Goal: Task Accomplishment & Management: Use online tool/utility

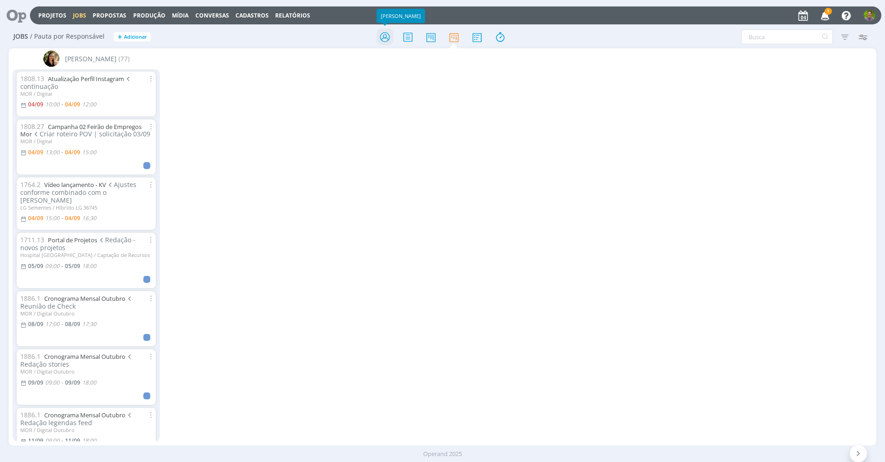
click at [381, 38] on icon at bounding box center [385, 37] width 17 height 18
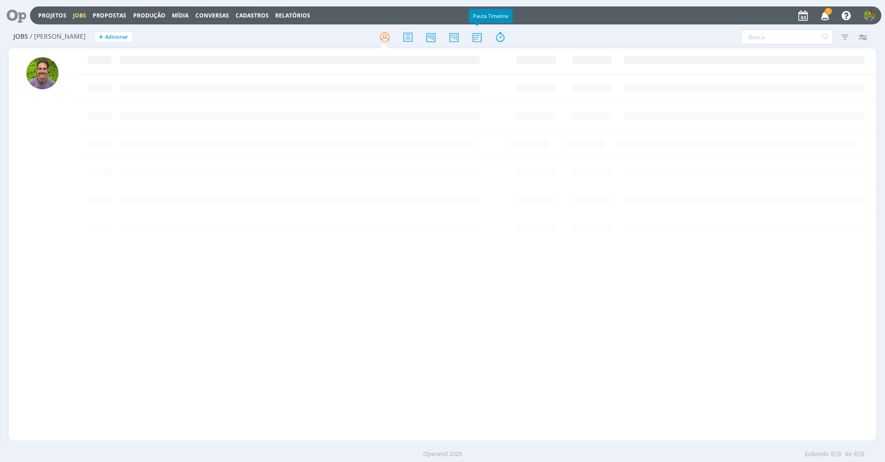
click at [463, 35] on div at bounding box center [442, 37] width 289 height 17
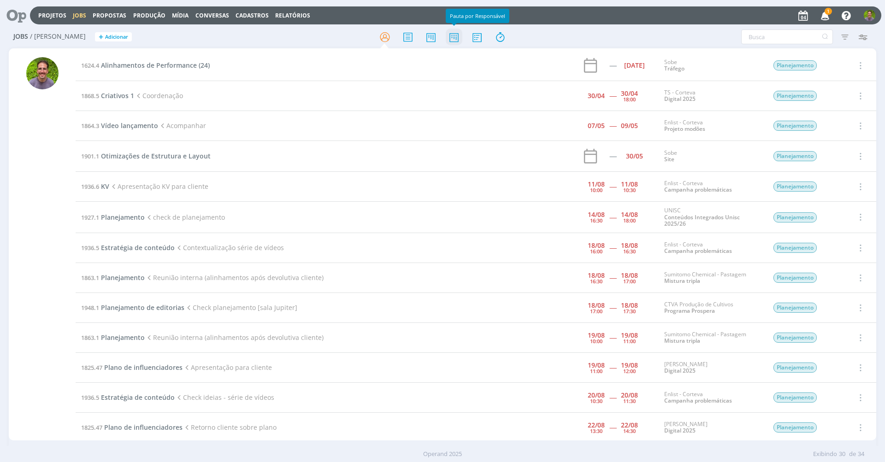
click at [458, 36] on icon at bounding box center [454, 37] width 17 height 18
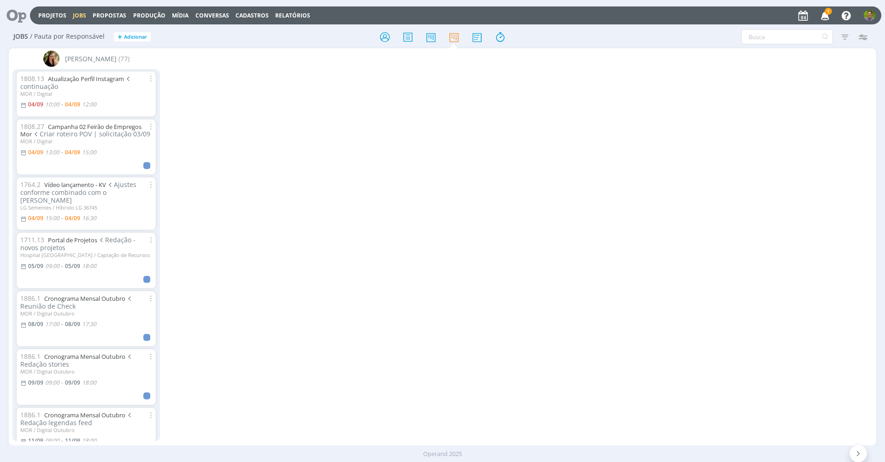
click at [332, 116] on div "[PERSON_NAME] (77) 1808.13 Atualização Perfil Instagram continuação MOR / Digit…" at bounding box center [443, 246] width 868 height 397
click at [82, 124] on link "Campanha 02 Feirão de Empregos Mor" at bounding box center [80, 131] width 121 height 16
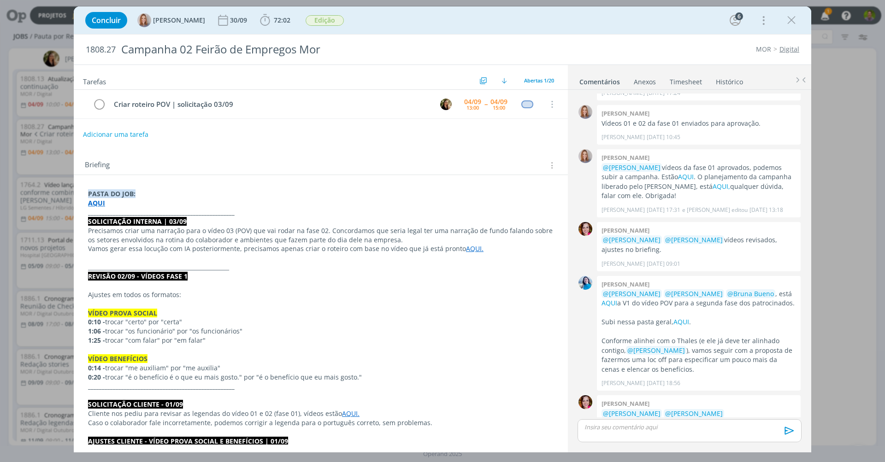
scroll to position [2, 0]
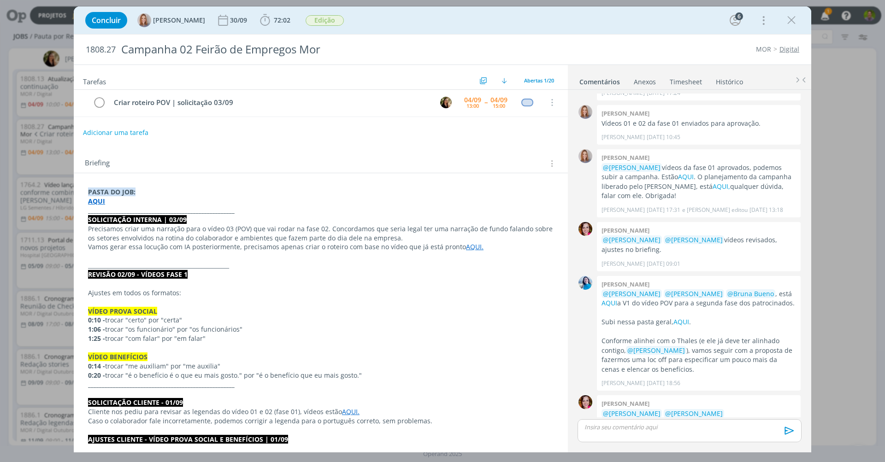
click at [288, 130] on div "Adicionar uma tarefa" at bounding box center [321, 132] width 494 height 17
click at [796, 25] on icon "dialog" at bounding box center [792, 20] width 14 height 14
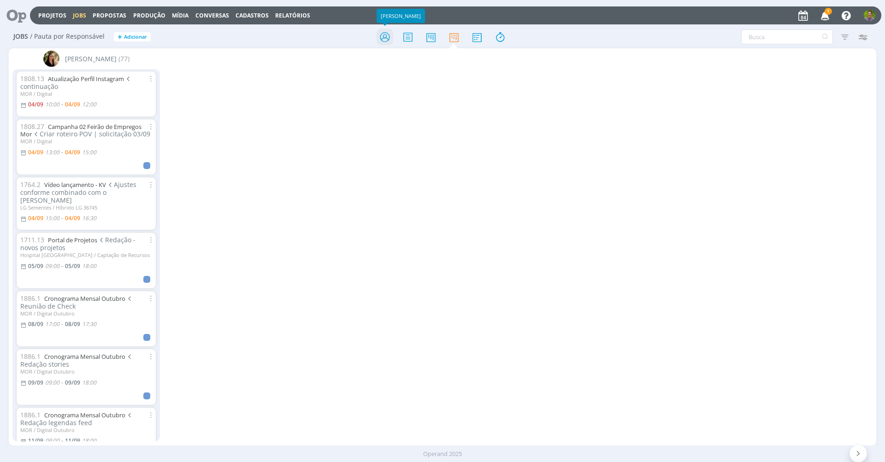
click at [377, 40] on icon at bounding box center [385, 37] width 17 height 18
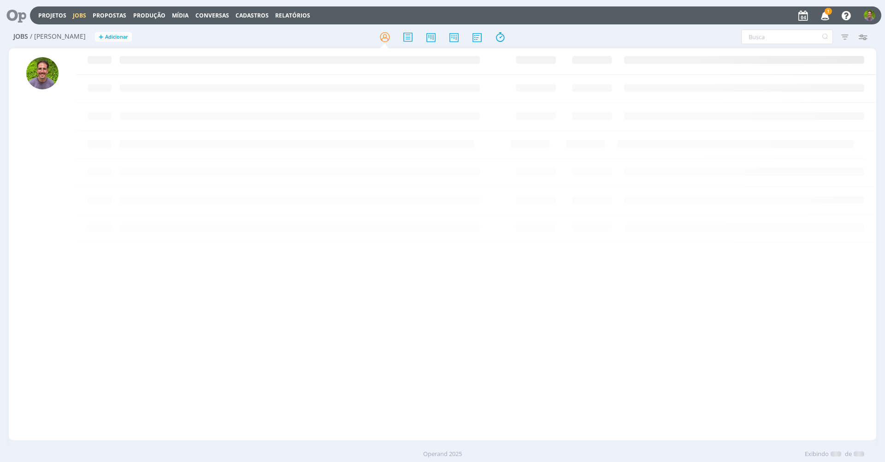
click at [825, 15] on icon "button" at bounding box center [825, 15] width 16 height 16
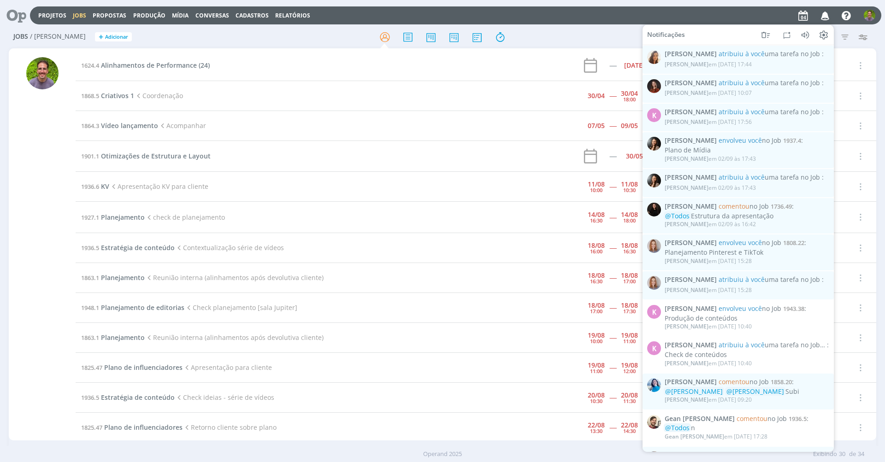
click at [348, 111] on td "1864.3 Vídeo lançamento Acompanhar" at bounding box center [294, 126] width 436 height 30
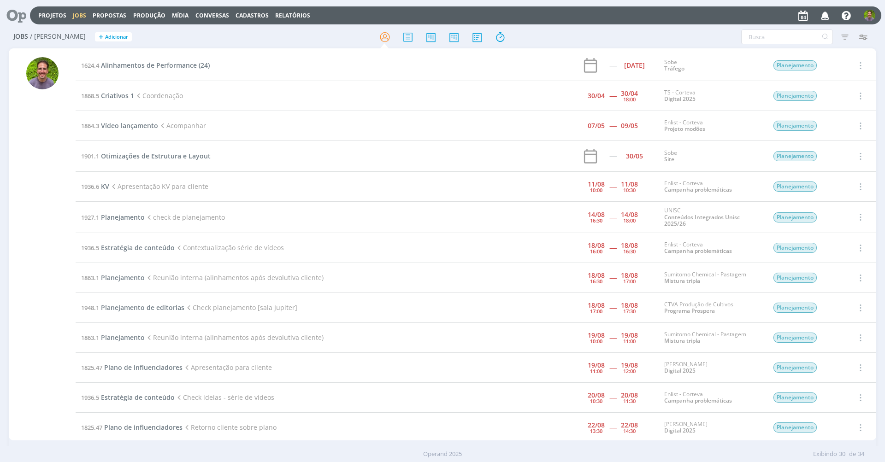
click at [26, 17] on div at bounding box center [17, 16] width 26 height 20
click at [23, 16] on icon at bounding box center [13, 15] width 19 height 18
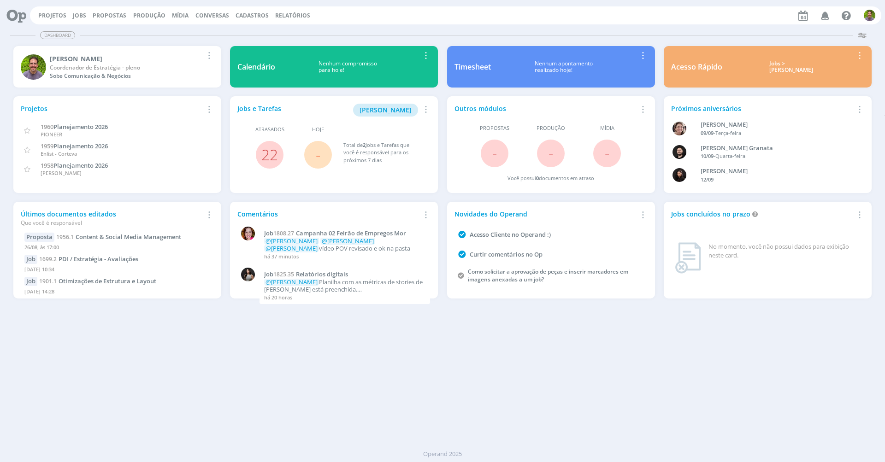
click at [293, 338] on div "Dashboard Salvar Selecione abaixo os cards desejados: Meus Meu Perfil [GEOGRAPH…" at bounding box center [442, 244] width 885 height 437
click at [75, 18] on link "Jobs" at bounding box center [79, 16] width 13 height 8
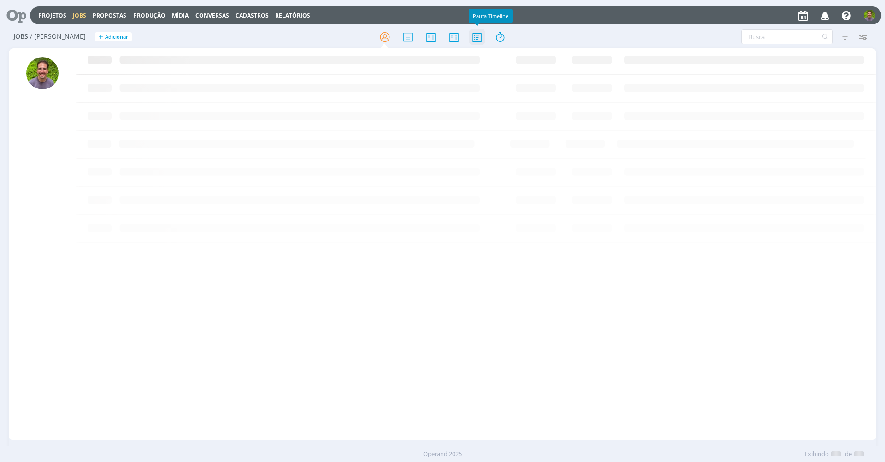
click at [474, 36] on icon at bounding box center [477, 37] width 17 height 18
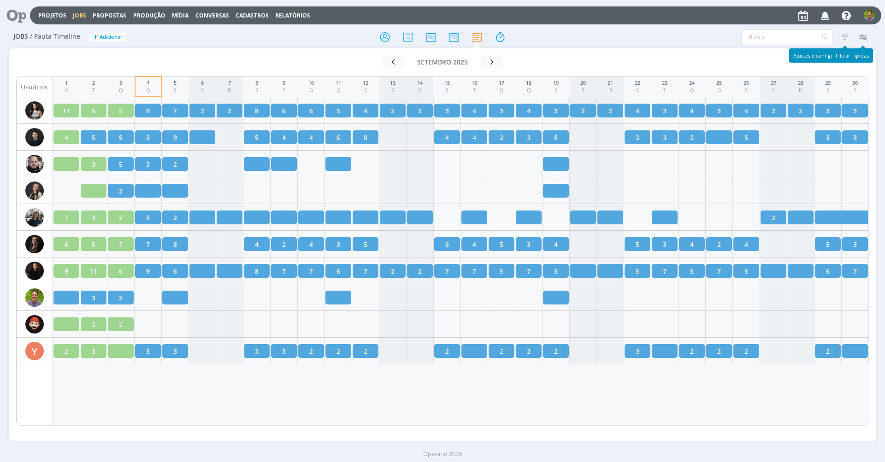
click at [865, 38] on icon "button" at bounding box center [862, 37] width 17 height 17
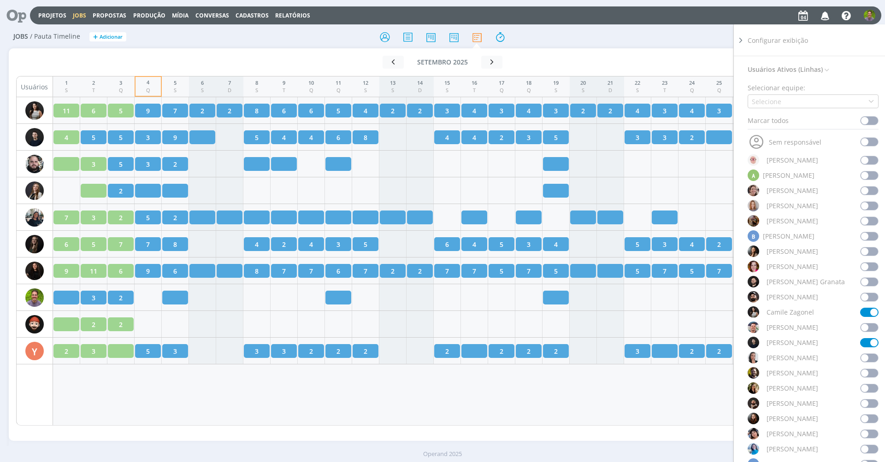
scroll to position [218, 0]
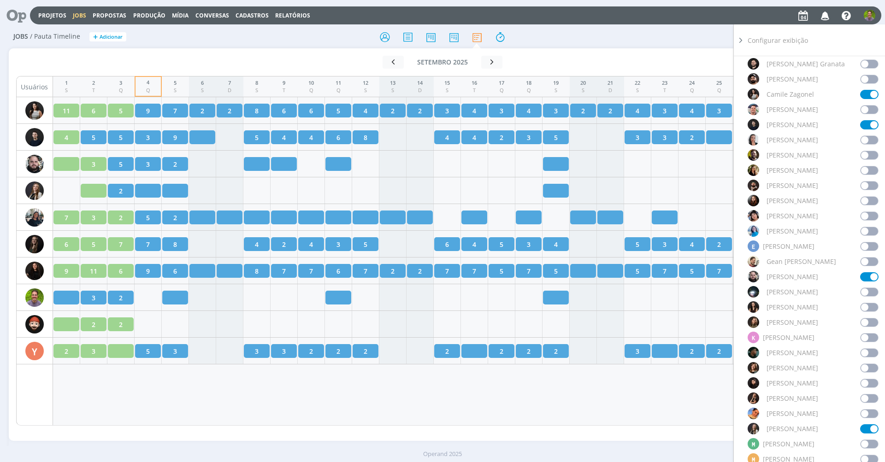
click at [866, 264] on span at bounding box center [869, 261] width 18 height 9
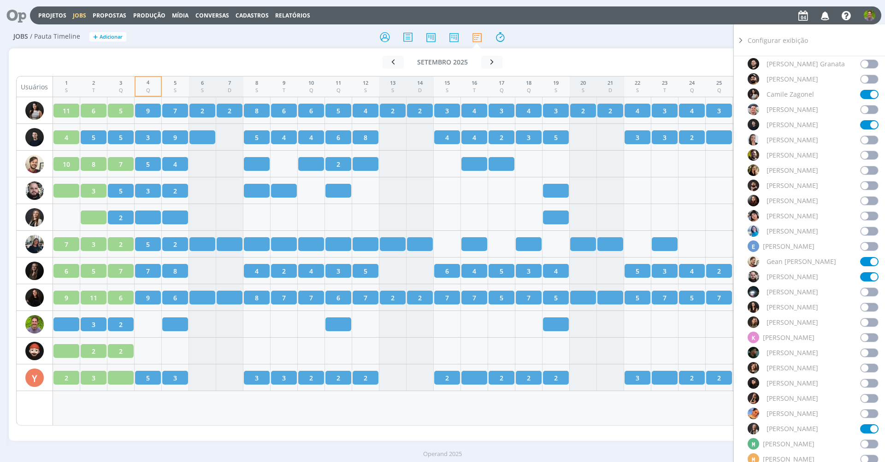
click at [864, 258] on span at bounding box center [869, 261] width 18 height 9
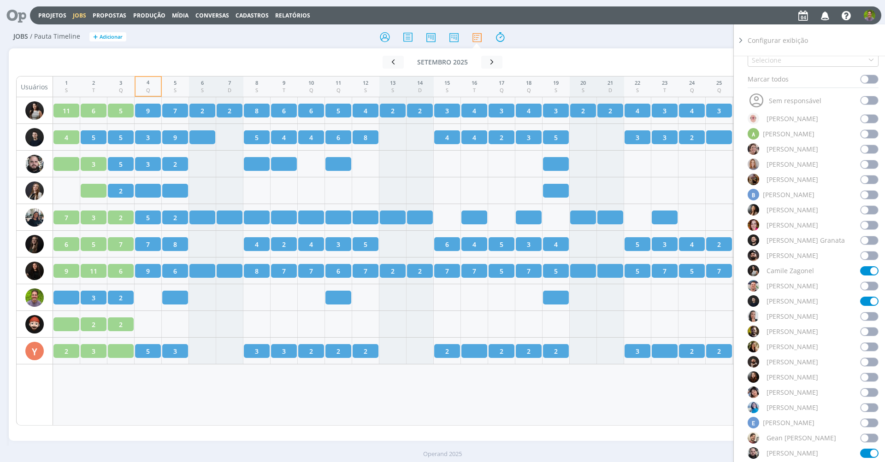
scroll to position [0, 0]
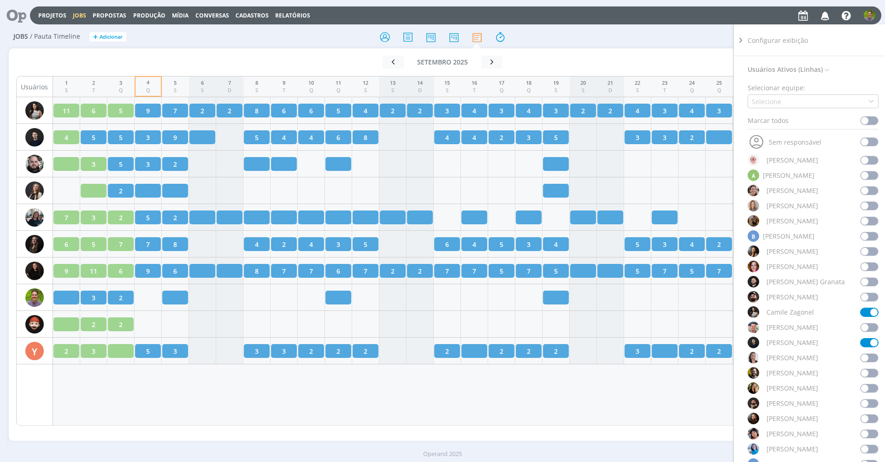
click at [604, 36] on div "Filtrar Filtrar [GEOGRAPHIC_DATA] Tipo Jobs e Tarefas Situação dos jobs Abertos…" at bounding box center [732, 37] width 280 height 15
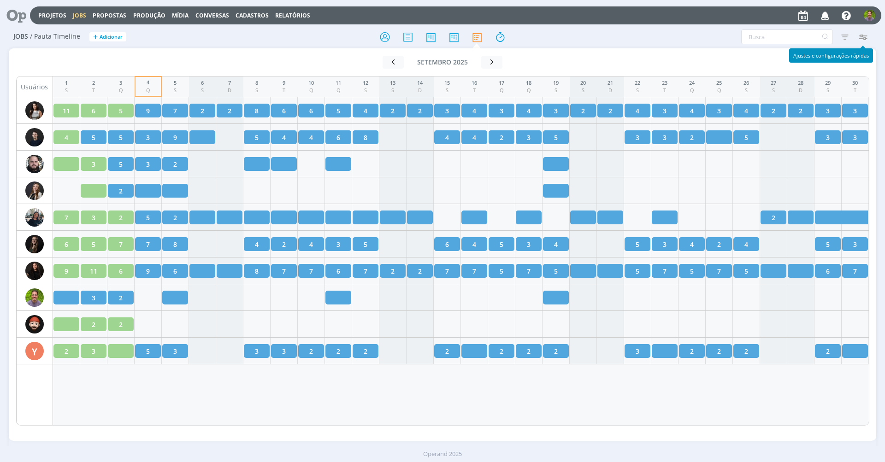
click at [860, 36] on icon "button" at bounding box center [862, 37] width 17 height 17
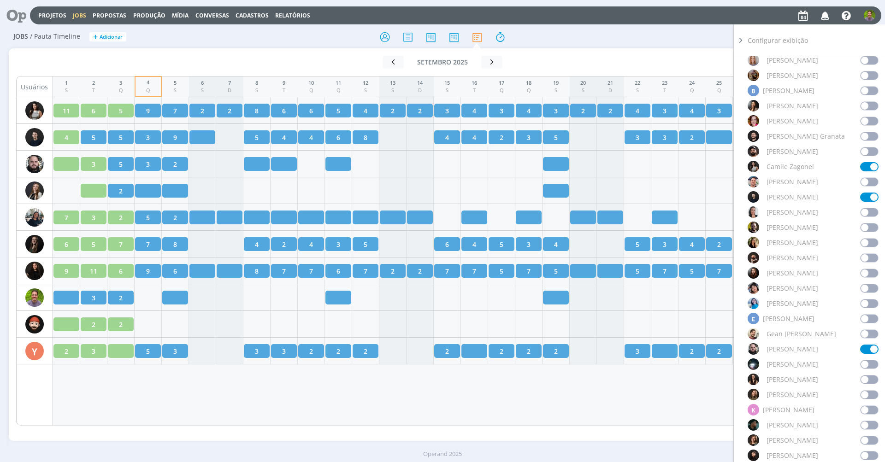
scroll to position [148, 0]
click at [231, 44] on div "Jobs / Pauta Timeline + Adicionar" at bounding box center [153, 37] width 289 height 23
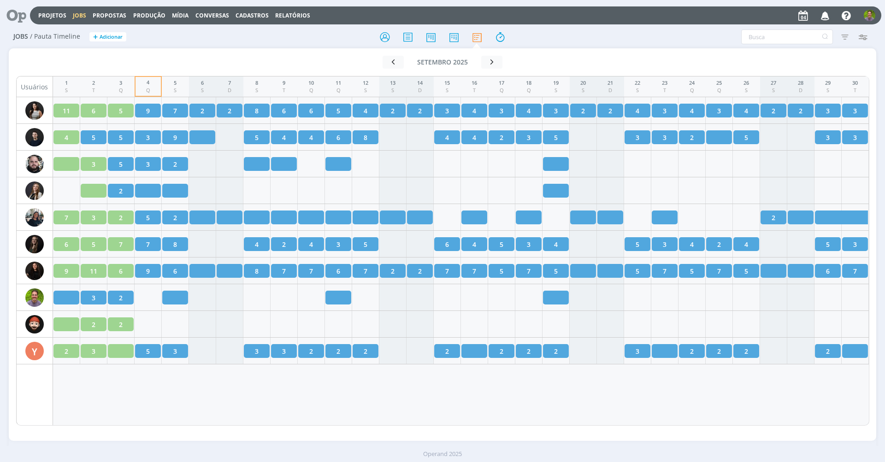
click at [515, 29] on div at bounding box center [442, 37] width 289 height 17
click at [505, 35] on icon at bounding box center [500, 37] width 17 height 18
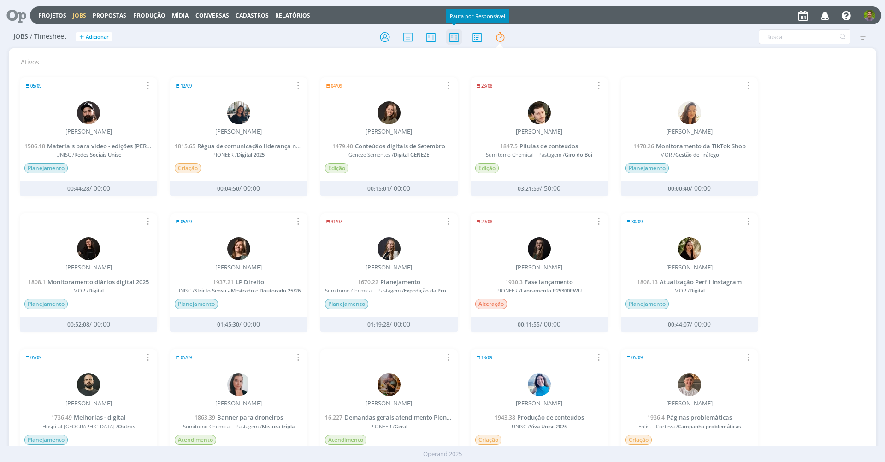
click at [452, 32] on icon at bounding box center [454, 37] width 17 height 18
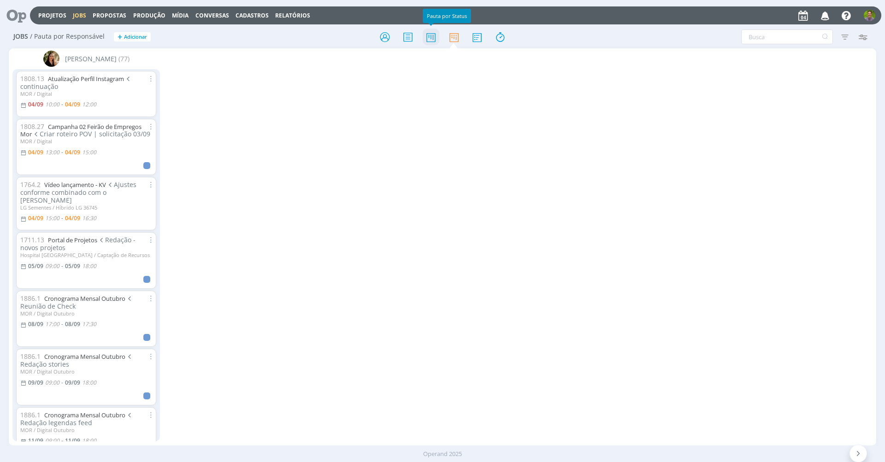
click at [432, 38] on icon at bounding box center [431, 37] width 17 height 18
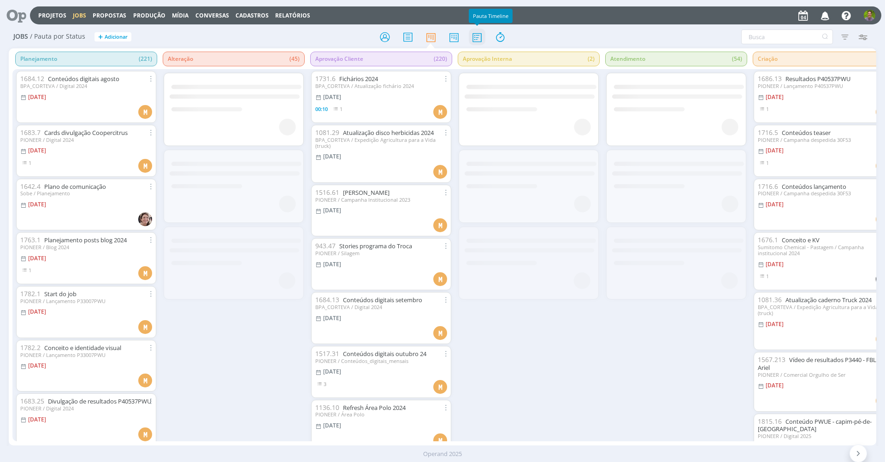
click at [475, 38] on icon at bounding box center [477, 37] width 17 height 18
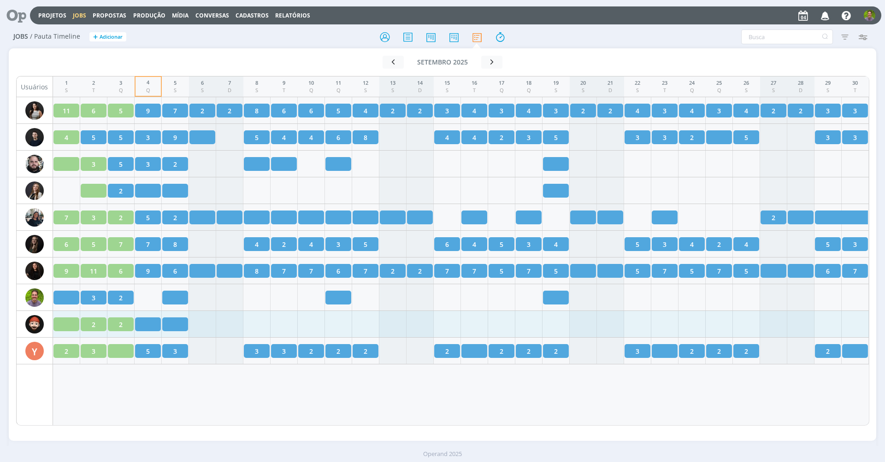
click at [144, 323] on div at bounding box center [148, 325] width 26 height 14
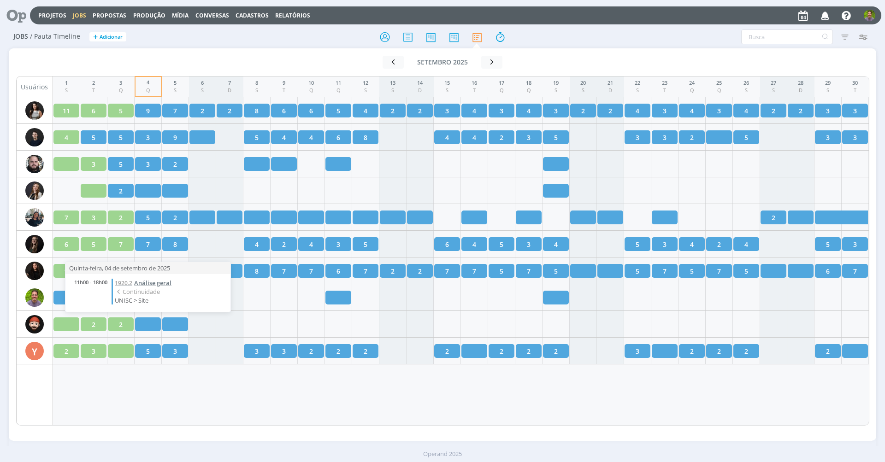
click at [155, 282] on span "Análise geral" at bounding box center [152, 283] width 37 height 8
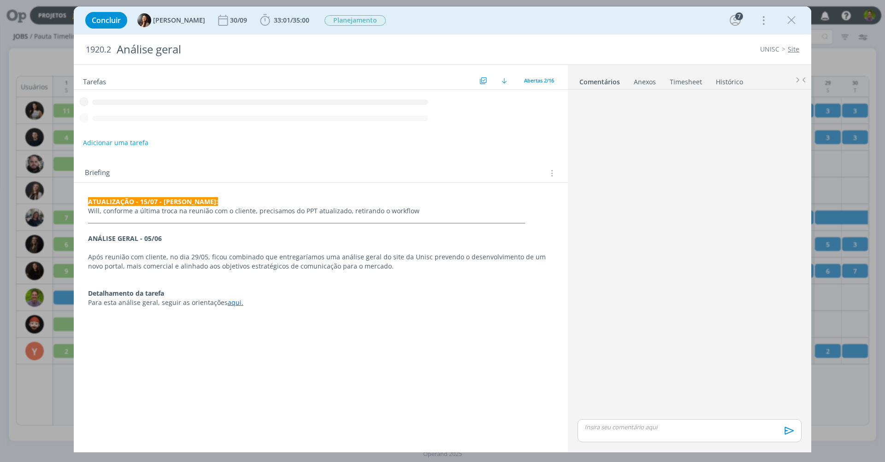
scroll to position [104, 0]
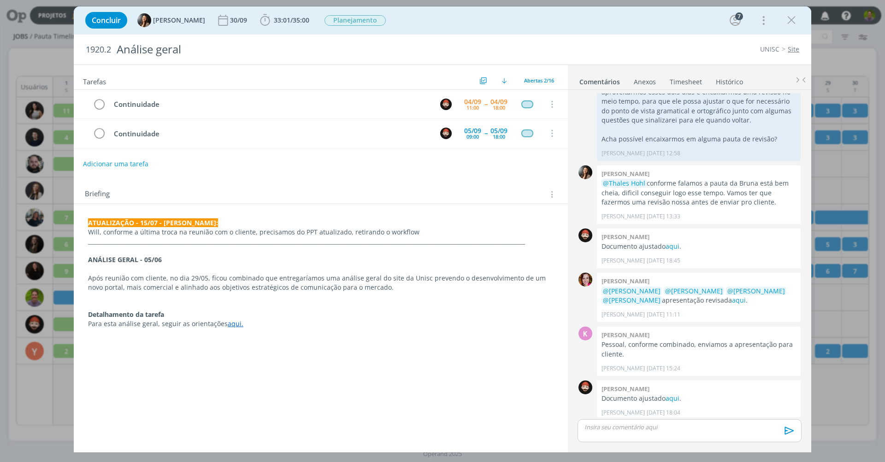
click at [288, 177] on div "Tarefas Usar Job de template Criar template a partir deste job Visualizar Templ…" at bounding box center [321, 255] width 494 height 380
click at [673, 395] on link "aqui" at bounding box center [673, 398] width 14 height 9
click at [104, 228] on p "Will, conforme a última troca na reunião com o cliente, precisamos do PPT atual…" at bounding box center [321, 232] width 466 height 9
click at [90, 222] on strong "ATUALIZAÇÃO - 15/07 - KAROL:" at bounding box center [154, 223] width 130 height 9
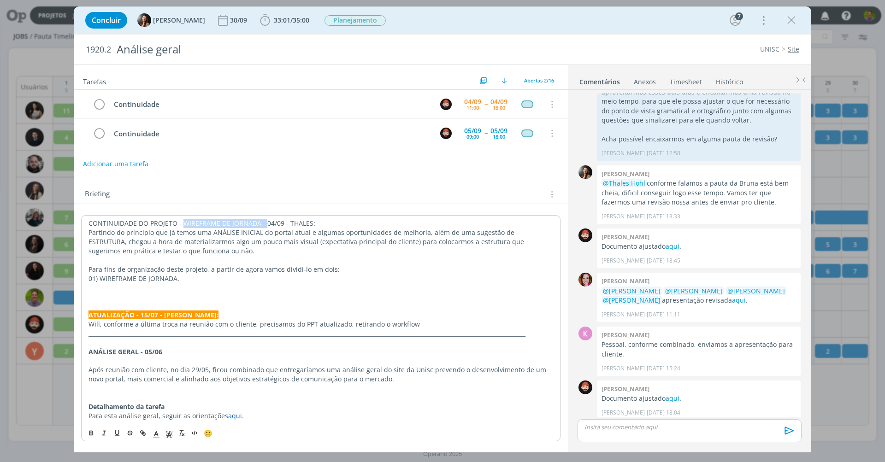
drag, startPoint x: 184, startPoint y: 223, endPoint x: 264, endPoint y: 221, distance: 79.8
click at [264, 221] on p "CONTINUIDADE DO PROJETO - WIREFRAME DE JORNADA - 04/09 - THALES:" at bounding box center [321, 223] width 465 height 9
click at [138, 284] on p "dialog" at bounding box center [321, 287] width 465 height 9
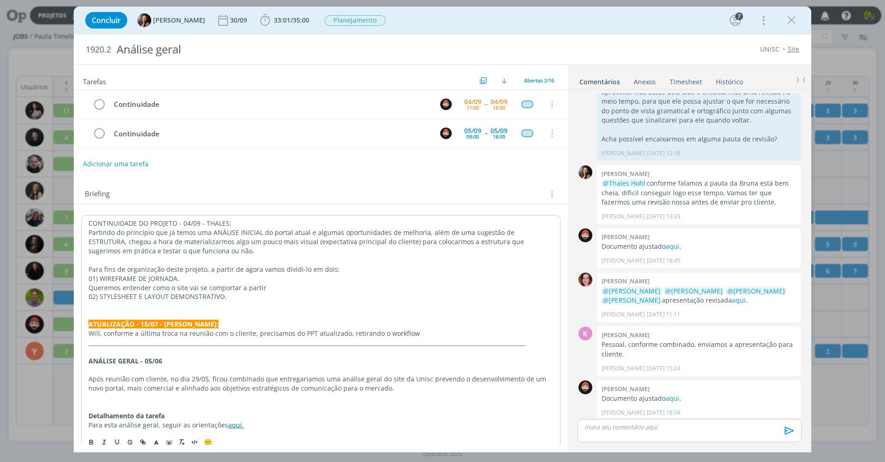
drag, startPoint x: 176, startPoint y: 283, endPoint x: 207, endPoint y: 282, distance: 30.9
click at [177, 283] on p "Queremos entender como o site vai se comportar a partir" at bounding box center [321, 287] width 465 height 9
click at [295, 283] on p "Queremos entender como o novo site vai se comportar a partir" at bounding box center [321, 287] width 465 height 9
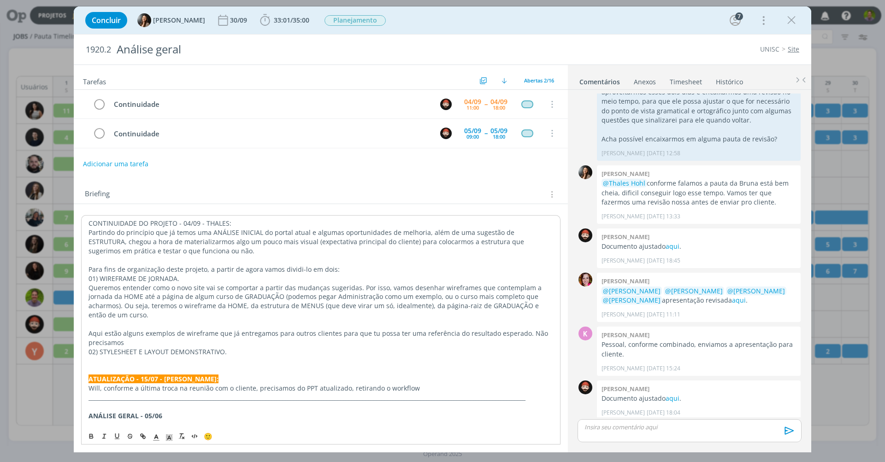
click at [520, 331] on p "Aqui estão alguns exemplos de wireframe que já entregamos para outros clientes …" at bounding box center [321, 338] width 465 height 18
click at [518, 329] on p "Aqui estão alguns exemplos de wireframe que já entregamos para outros clientes …" at bounding box center [321, 338] width 465 height 18
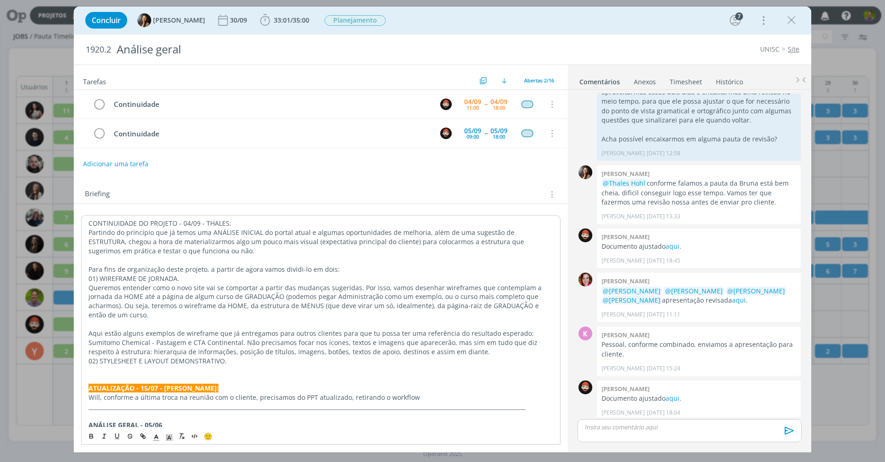
click at [109, 346] on p "Aqui estão alguns exemplos de wireframe que já entregamos para outros clientes …" at bounding box center [321, 343] width 465 height 28
click at [492, 346] on p "Aqui estão alguns exemplos de wireframe que já entregamos para outros clientes …" at bounding box center [321, 343] width 465 height 28
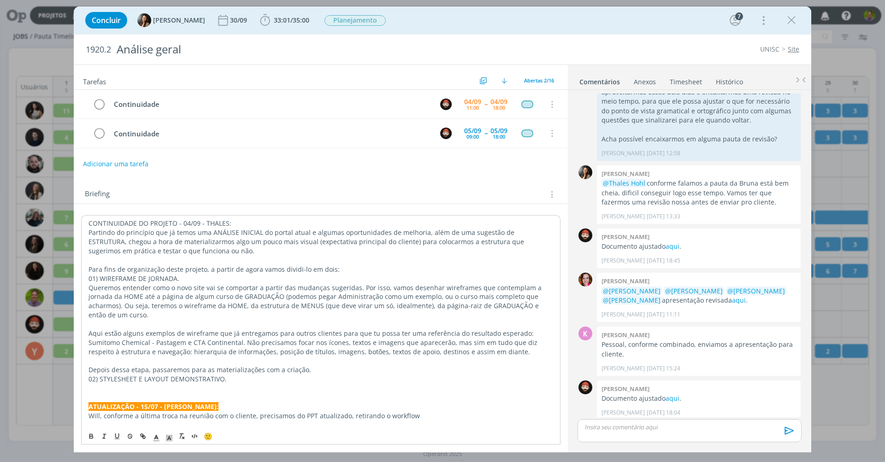
click at [344, 265] on p "Para fins de organização deste projeto, a partir de agora vamos dividi-lo em do…" at bounding box center [321, 269] width 465 height 9
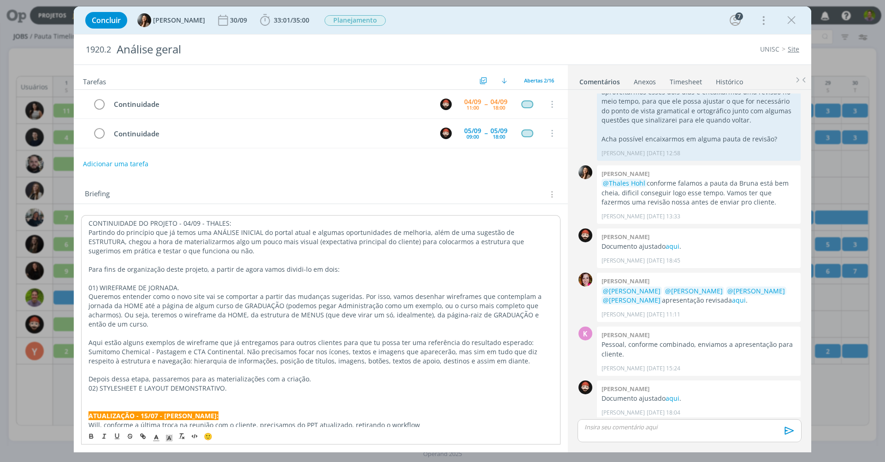
scroll to position [54, 0]
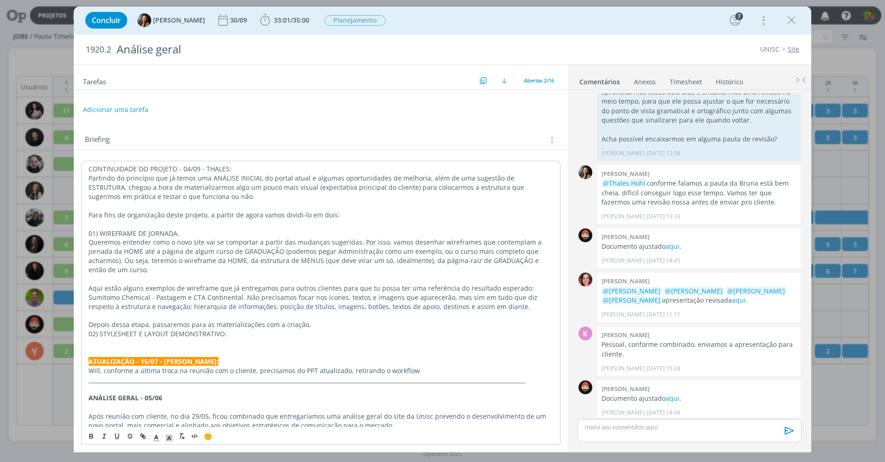
click at [335, 320] on p "Depois dessa etapa, passaremos para as materializações com a criação." at bounding box center [321, 324] width 465 height 9
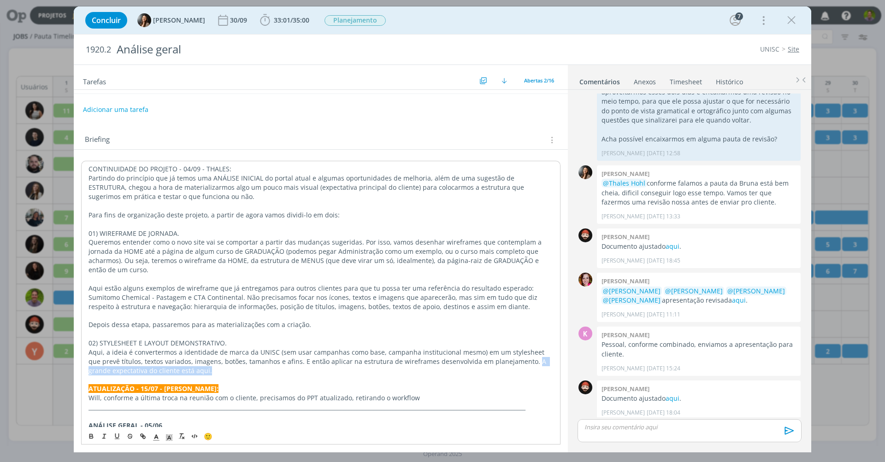
click at [515, 357] on p "Aqui, a ideia é convertermos a identidade de marca da UNISC (sem usar campanhas…" at bounding box center [321, 362] width 465 height 28
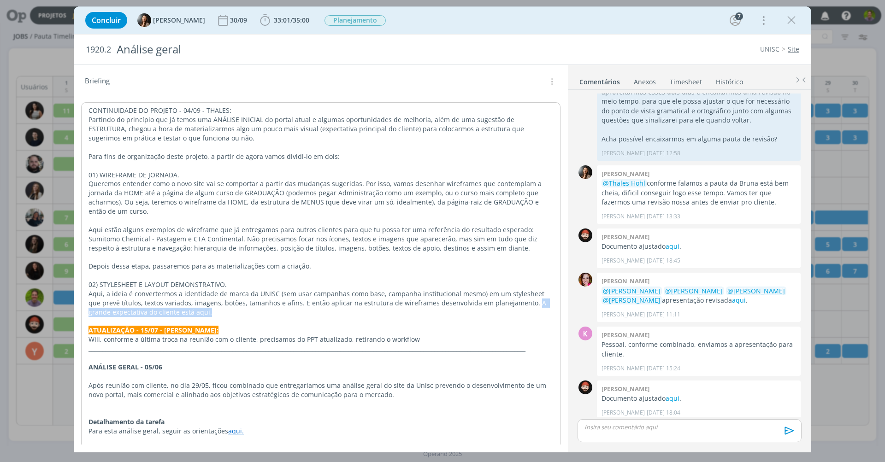
click at [118, 446] on icon "dialog" at bounding box center [116, 448] width 3 height 4
click at [209, 317] on p "dialog" at bounding box center [321, 321] width 465 height 9
click at [212, 298] on p "Aqui, a ideia é convertermos a identidade de marca da UNISC (sem usar campanhas…" at bounding box center [321, 303] width 465 height 28
drag, startPoint x: 231, startPoint y: 279, endPoint x: 68, endPoint y: 277, distance: 163.7
click at [68, 277] on div "Concluir Beatriz Luchese 30/09 33:01 / 35:00 Iniciar Apontar Data * 04/09/2025 …" at bounding box center [442, 231] width 885 height 462
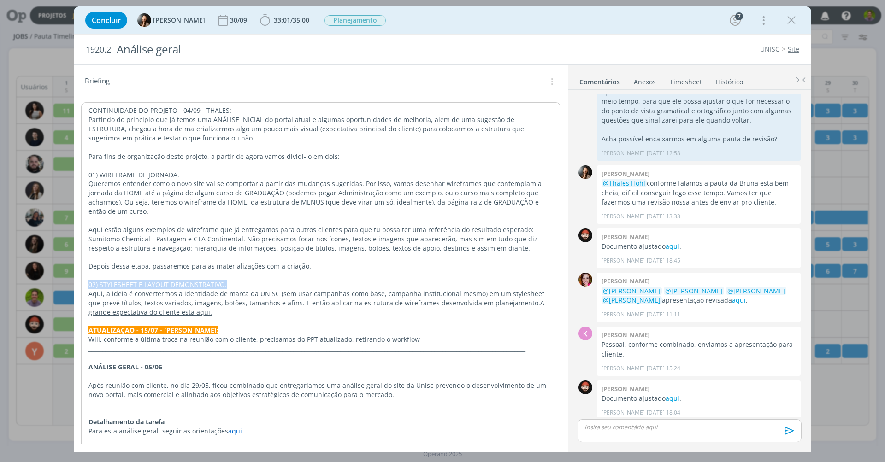
click at [91, 446] on icon "dialog" at bounding box center [90, 447] width 3 height 2
click at [168, 447] on rect "dialog" at bounding box center [168, 447] width 0 height 0
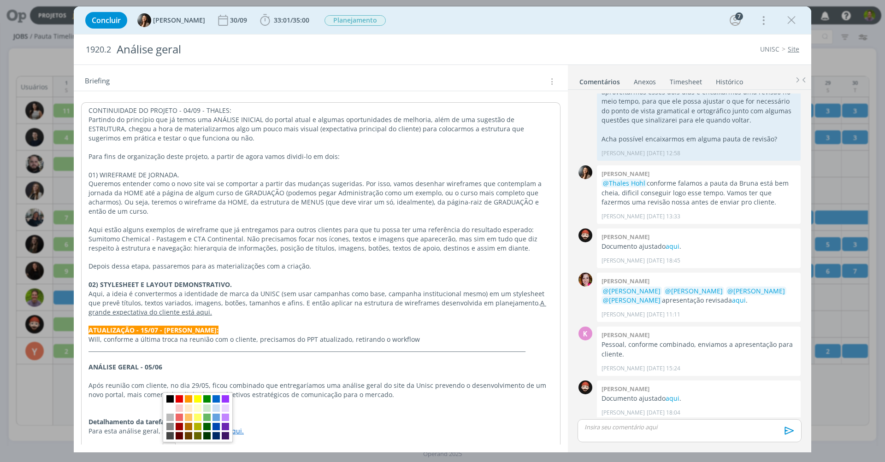
click at [206, 230] on p "Aqui estão alguns exemplos de wireframe que já entregamos para outros clientes …" at bounding box center [321, 239] width 465 height 28
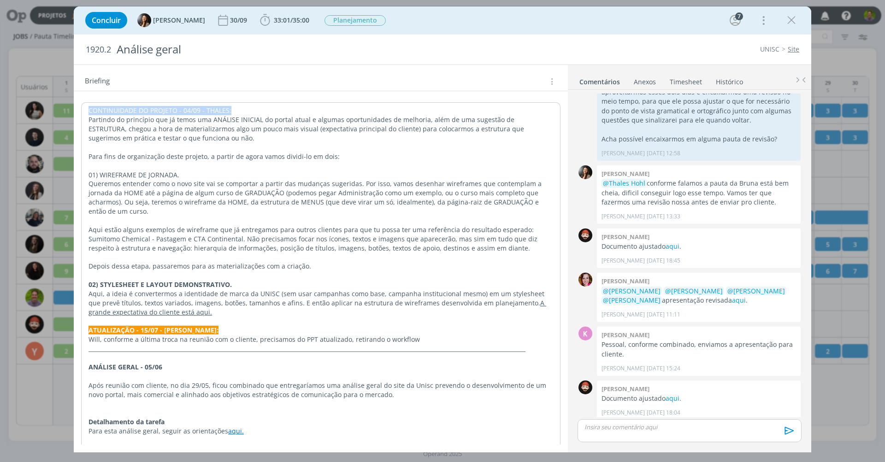
drag, startPoint x: 246, startPoint y: 108, endPoint x: 70, endPoint y: 109, distance: 176.1
click at [70, 109] on div "Concluir Beatriz Luchese 30/09 33:01 / 35:00 Iniciar Apontar Data * 04/09/2025 …" at bounding box center [442, 231] width 885 height 462
click at [90, 449] on icon "dialog" at bounding box center [90, 450] width 3 height 2
click at [166, 446] on icon "dialog" at bounding box center [169, 450] width 8 height 8
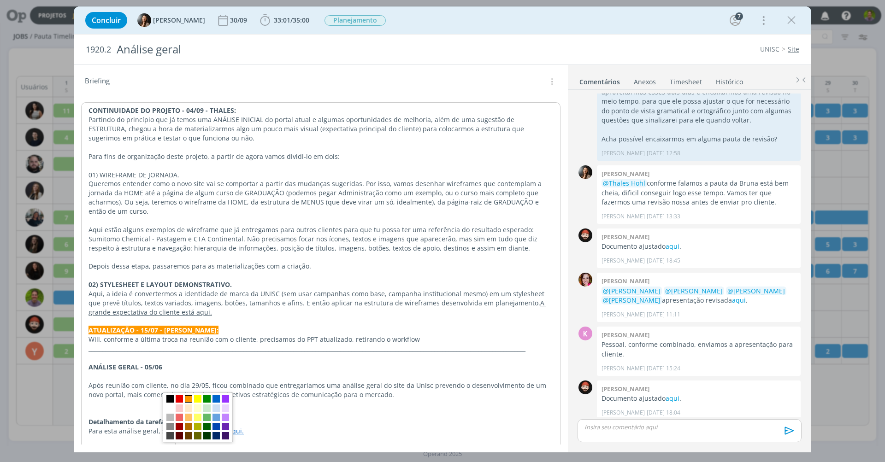
click at [188, 396] on span "dialog" at bounding box center [188, 399] width 7 height 7
click at [196, 230] on p "Aqui estão alguns exemplos de wireframe que já entregamos para outros clientes …" at bounding box center [321, 239] width 465 height 28
drag, startPoint x: 262, startPoint y: 107, endPoint x: 2, endPoint y: 108, distance: 260.0
click at [2, 108] on div "Concluir Beatriz Luchese 30/09 33:01 / 35:00 Iniciar Apontar Data * 04/09/2025 …" at bounding box center [442, 231] width 885 height 462
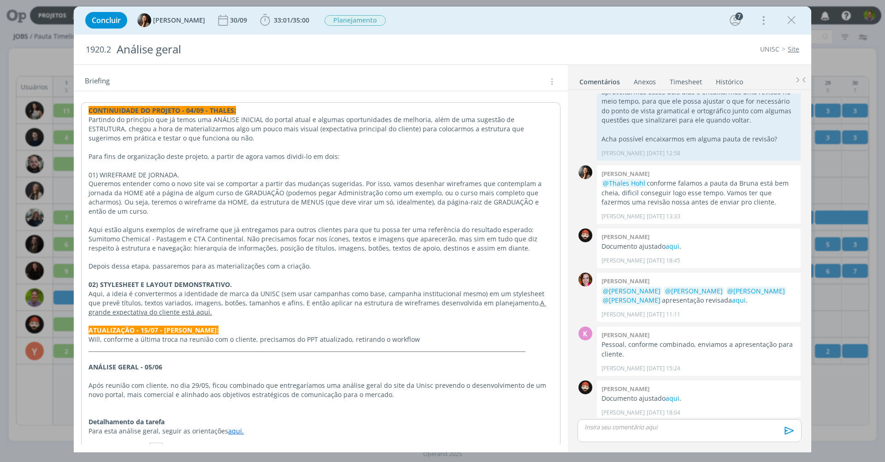
click at [160, 443] on span "dialog" at bounding box center [156, 448] width 13 height 11
click at [156, 405] on span "dialog" at bounding box center [157, 408] width 7 height 7
click at [204, 244] on p "Aqui estão alguns exemplos de wireframe que já entregamos para outros clientes …" at bounding box center [321, 239] width 465 height 28
drag, startPoint x: 189, startPoint y: 172, endPoint x: 60, endPoint y: 172, distance: 128.1
click at [60, 172] on div "Concluir Beatriz Luchese 30/09 33:01 / 35:00 Iniciar Apontar Data * 04/09/2025 …" at bounding box center [442, 231] width 885 height 462
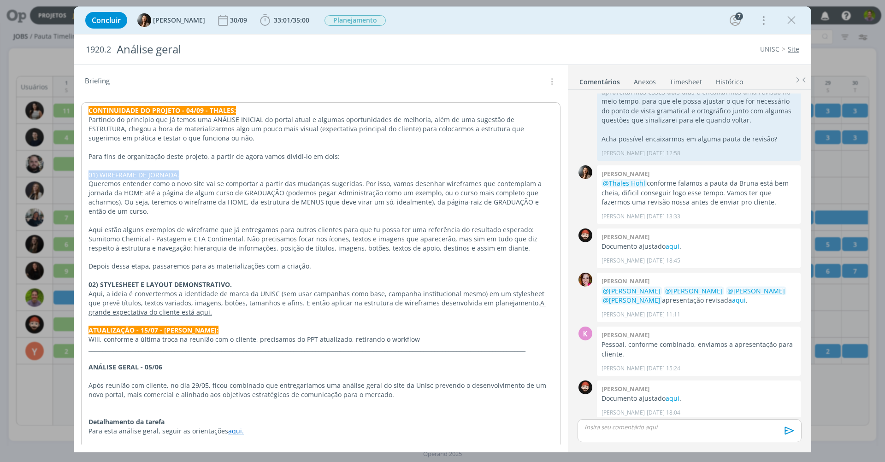
click at [91, 445] on icon "dialog" at bounding box center [91, 448] width 7 height 7
click at [158, 446] on icon "dialog" at bounding box center [156, 450] width 8 height 8
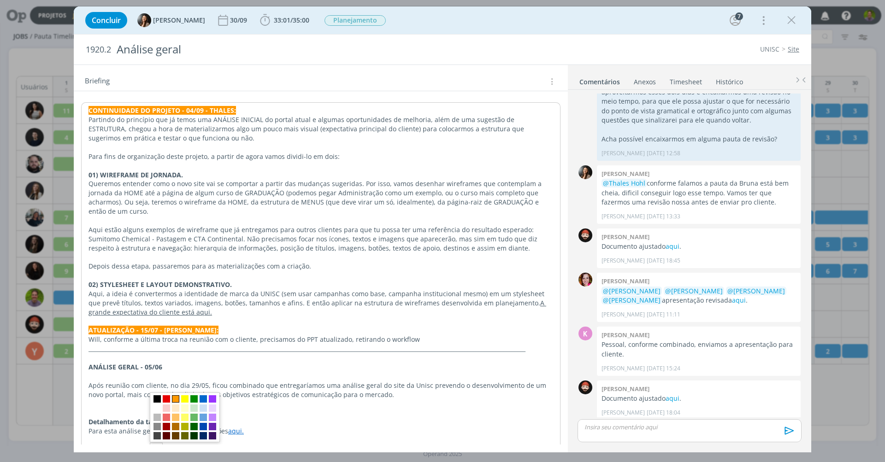
click at [175, 396] on span "dialog" at bounding box center [175, 399] width 7 height 7
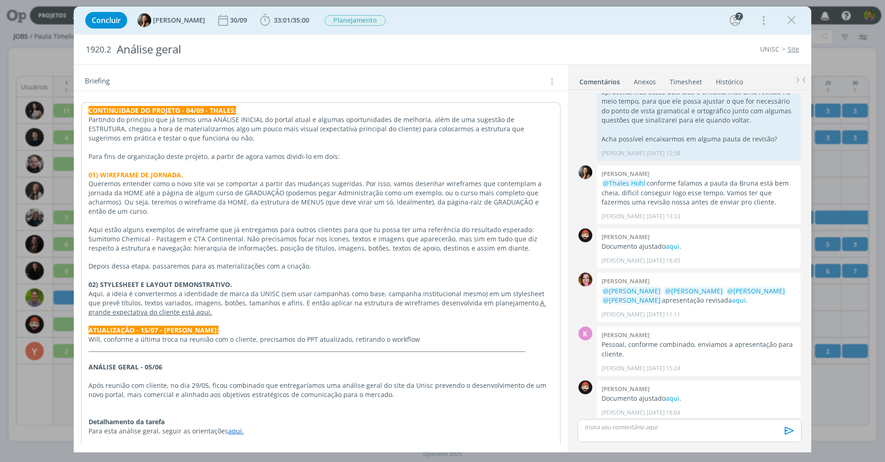
click at [191, 317] on p "dialog" at bounding box center [321, 321] width 465 height 9
drag, startPoint x: 233, startPoint y: 276, endPoint x: 46, endPoint y: 278, distance: 186.7
click at [46, 278] on div "Concluir Beatriz Luchese 30/09 33:01 / 35:00 Iniciar Apontar Data * 04/09/2025 …" at bounding box center [442, 231] width 885 height 462
click at [158, 446] on icon "dialog" at bounding box center [156, 450] width 8 height 8
click at [174, 396] on span "dialog" at bounding box center [175, 399] width 7 height 7
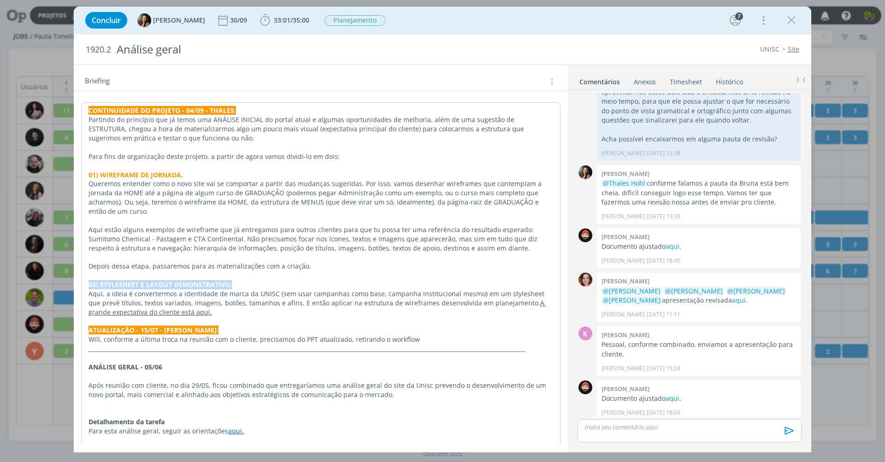
click at [184, 280] on strong "02) STYLESHEET E LAYOUT DEMONSTRATIVO." at bounding box center [160, 284] width 143 height 9
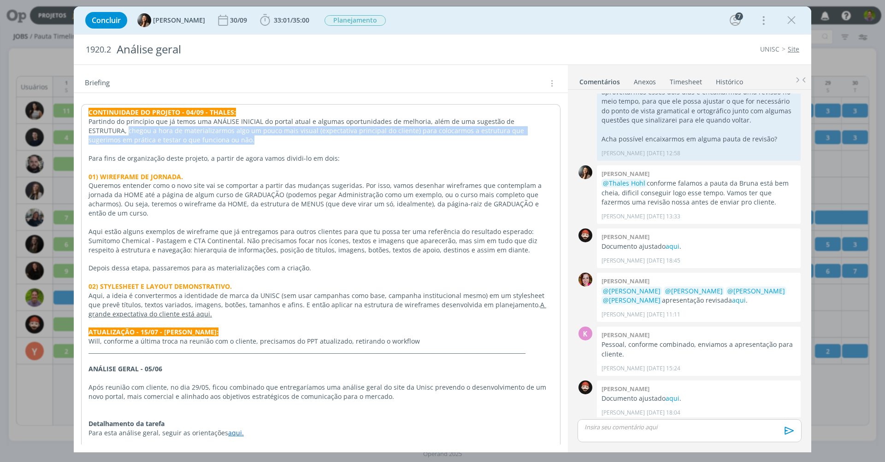
drag, startPoint x: 89, startPoint y: 129, endPoint x: 342, endPoint y: 135, distance: 253.6
click at [342, 135] on p "Partindo do princípio que já temos uma ANÁLISE INICIAL do portal atual e alguma…" at bounding box center [321, 131] width 465 height 28
click at [114, 447] on icon "dialog" at bounding box center [116, 450] width 7 height 7
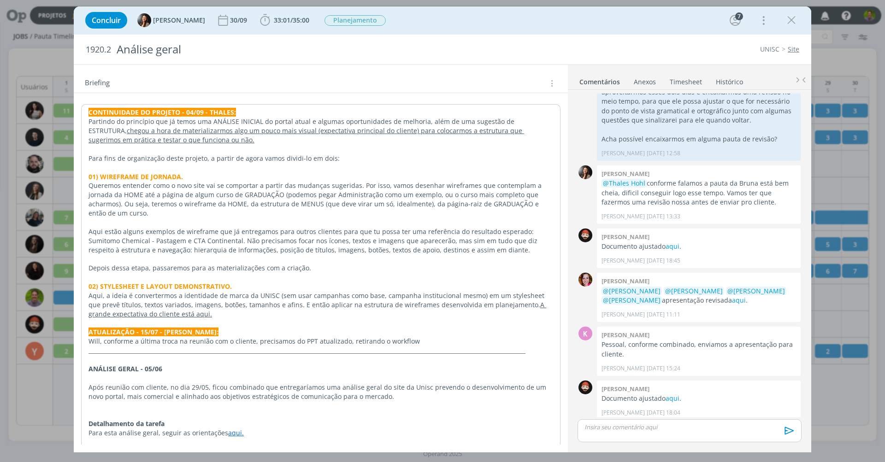
click at [204, 328] on p "ATUALIZAÇÃO - 15/07 - KAROL:" at bounding box center [321, 332] width 465 height 9
click at [250, 292] on p "Aqui, a ideia é convertermos a identidade de marca da UNISC (sem usar campanhas…" at bounding box center [321, 305] width 465 height 28
drag, startPoint x: 91, startPoint y: 182, endPoint x: 352, endPoint y: 183, distance: 261.4
click at [352, 183] on p "Queremos entender como o novo site vai se comportar a partir das mudanças suger…" at bounding box center [321, 199] width 465 height 37
click at [394, 183] on p "Queremos entender como o novo site vai se comportar a partir das mudanças suger…" at bounding box center [321, 199] width 465 height 37
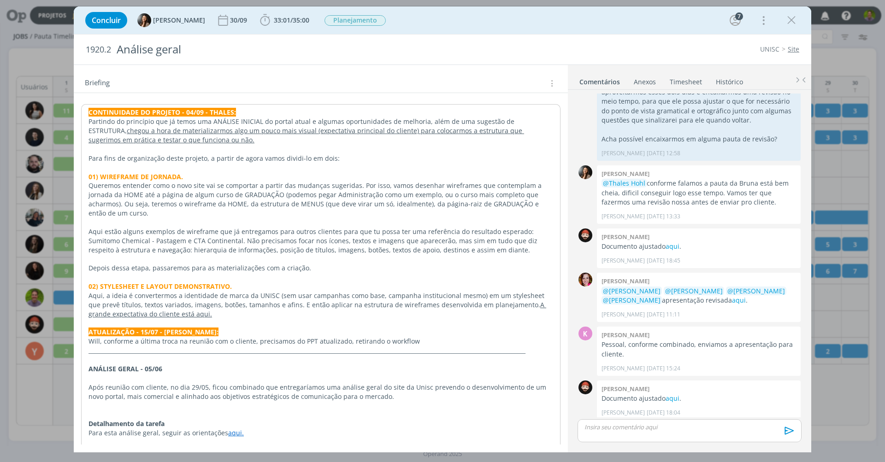
click at [159, 207] on p "Queremos entender como o novo site vai se comportar a partir das mudanças suger…" at bounding box center [321, 199] width 465 height 37
click at [206, 198] on p "Queremos entender como o novo site vai se comportar a partir das mudanças suger…" at bounding box center [321, 199] width 465 height 37
drag, startPoint x: 401, startPoint y: 198, endPoint x: 451, endPoint y: 190, distance: 49.9
click at [401, 198] on p "Queremos entender como o novo site vai se comportar a partir das mudanças suger…" at bounding box center [321, 199] width 465 height 37
click at [509, 199] on p "Queremos entender como o novo site vai se comportar a partir das mudanças suger…" at bounding box center [321, 199] width 465 height 37
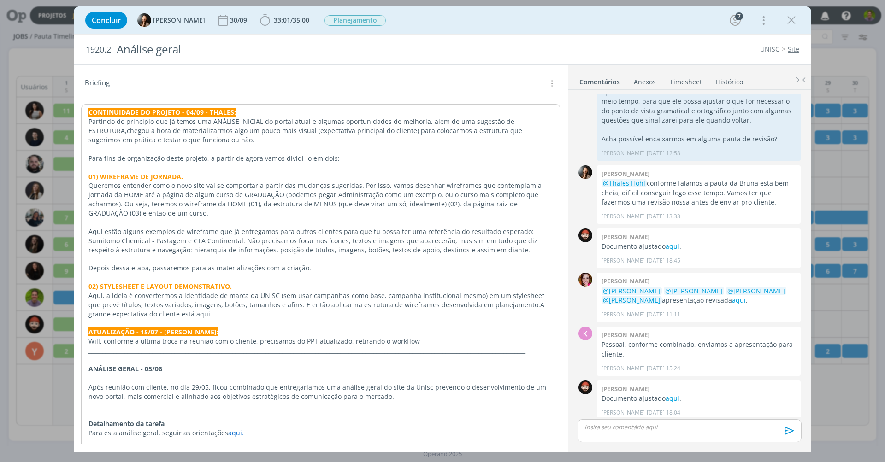
click at [145, 204] on p "Queremos entender como o novo site vai se comportar a partir das mudanças suger…" at bounding box center [321, 199] width 465 height 37
drag, startPoint x: 200, startPoint y: 210, endPoint x: 142, endPoint y: 206, distance: 57.8
click at [142, 206] on p "Queremos entender como o novo site vai se comportar a partir das mudanças suger…" at bounding box center [321, 199] width 465 height 37
click at [93, 447] on icon "dialog" at bounding box center [91, 450] width 7 height 7
click at [191, 328] on p "ATUALIZAÇÃO - 15/07 - KAROL:" at bounding box center [321, 332] width 465 height 9
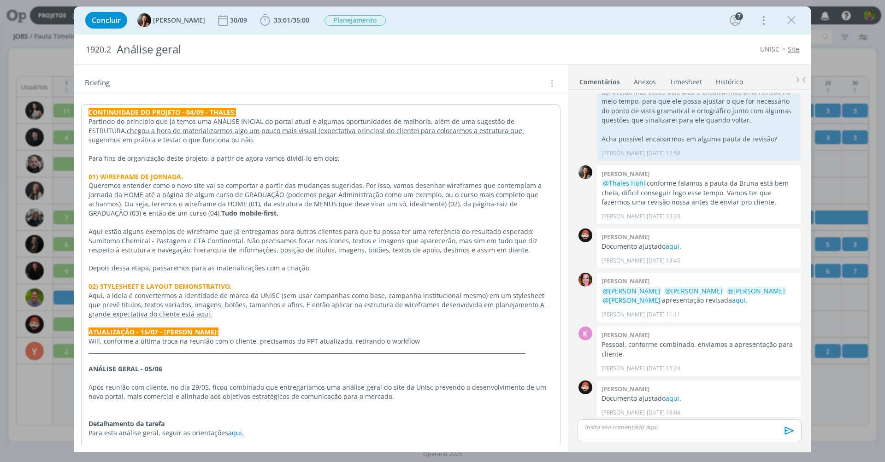
click at [221, 273] on p "dialog" at bounding box center [321, 277] width 465 height 9
click at [266, 254] on p "dialog" at bounding box center [321, 258] width 465 height 9
drag, startPoint x: 91, startPoint y: 225, endPoint x: 234, endPoint y: 228, distance: 142.9
click at [234, 228] on p "Aqui estão alguns exemplos de wireframe que já entregamos para outros clientes …" at bounding box center [321, 241] width 465 height 28
click at [312, 233] on p "Aqui estão alguns exemplos de wireframe que já entregamos para outros clientes …" at bounding box center [321, 241] width 465 height 28
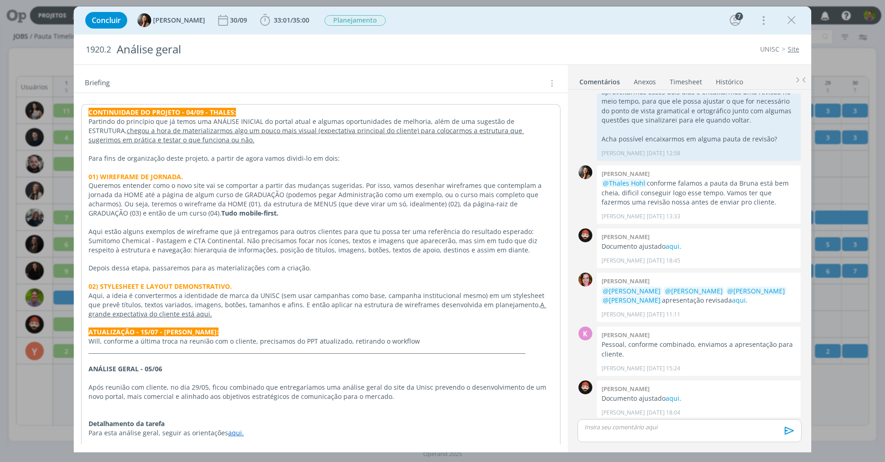
click at [309, 264] on p "Depois dessa etapa, passaremos para as materializações com a criação." at bounding box center [321, 268] width 465 height 9
click at [206, 303] on p "Aqui, a ideia é convertermos a identidade de marca da UNISC (sem usar campanhas…" at bounding box center [321, 305] width 465 height 28
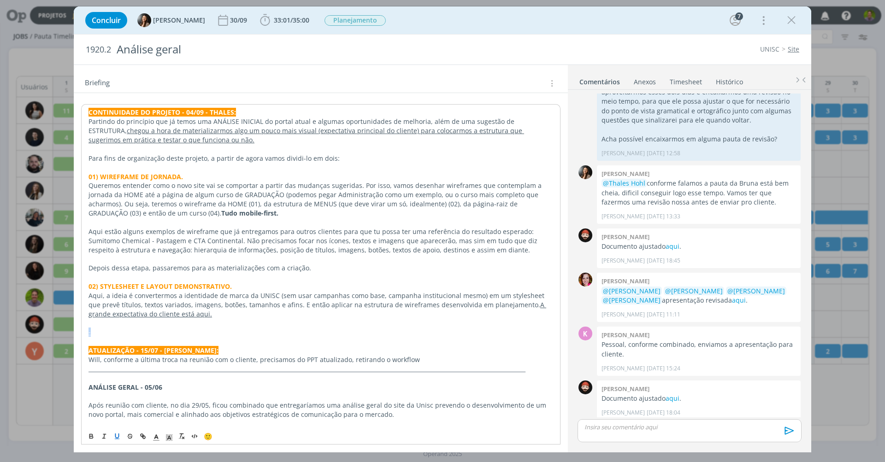
drag, startPoint x: 92, startPoint y: 324, endPoint x: 86, endPoint y: 324, distance: 6.0
click at [86, 324] on div "CONTINUIDADE DO PROJETO - 04/09 - THALES: Partindo do princípio que já temos um…" at bounding box center [320, 281] width 479 height 355
click at [118, 436] on icon "dialog" at bounding box center [116, 436] width 3 height 4
click at [169, 307] on u "A grande expectativa do cliente está aqui." at bounding box center [318, 310] width 458 height 18
click at [221, 306] on p "Aqui, a ideia é convertermos a identidade de marca da UNISC (sem usar campanhas…" at bounding box center [321, 305] width 465 height 28
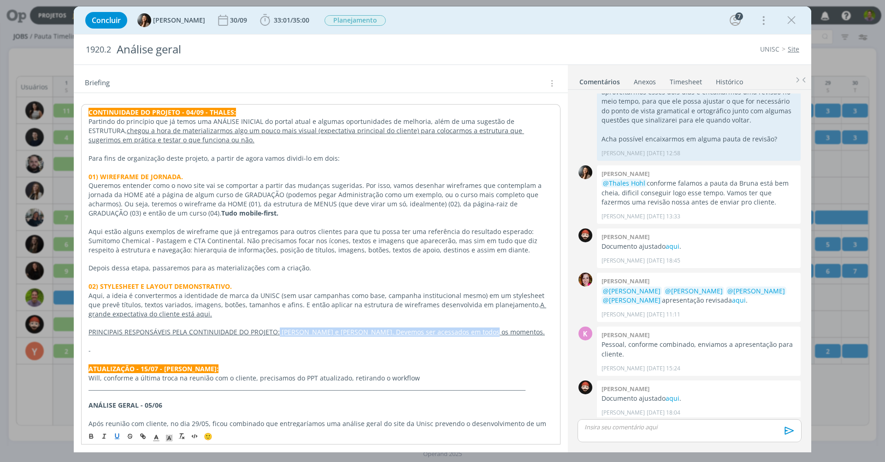
drag, startPoint x: 373, startPoint y: 318, endPoint x: 277, endPoint y: 322, distance: 96.4
click at [277, 328] on p "PRINCIPAIS RESPONSÁVEIS PELA CONTINUIDADE DO PROJETO: Thales e Giovani. Devemos…" at bounding box center [321, 332] width 465 height 9
click at [118, 436] on icon "dialog" at bounding box center [116, 436] width 7 height 7
click at [291, 328] on p "PRINCIPAIS RESPONSÁVEIS PELA CONTINUIDADE DO PROJETO: Thales e Giovani. Devemos…" at bounding box center [321, 332] width 465 height 9
click at [313, 282] on p "02) STYLESHEET E LAYOUT DEMONSTRATIVO." at bounding box center [321, 286] width 465 height 9
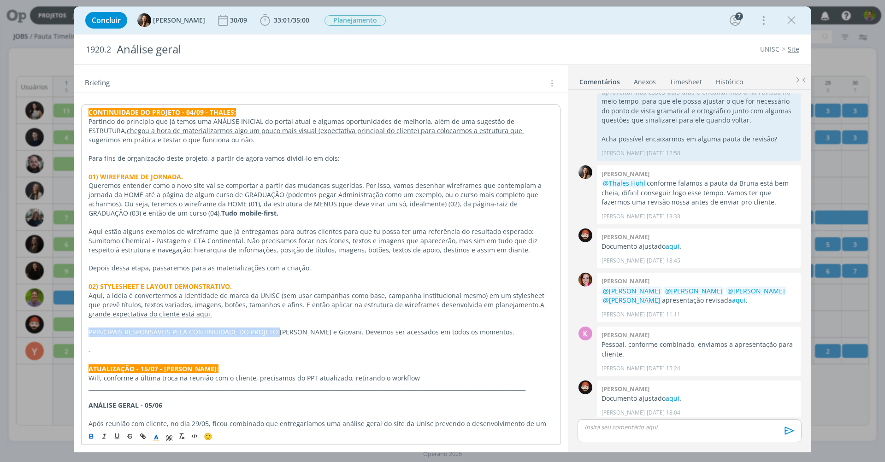
drag, startPoint x: 277, startPoint y: 322, endPoint x: 65, endPoint y: 320, distance: 211.6
click at [65, 320] on div "Concluir Beatriz Luchese 30/09 33:01 / 35:00 Iniciar Apontar Data * 04/09/2025 …" at bounding box center [442, 231] width 885 height 462
drag, startPoint x: 117, startPoint y: 437, endPoint x: 108, endPoint y: 433, distance: 9.3
click at [117, 437] on icon "dialog" at bounding box center [116, 436] width 7 height 7
click at [91, 435] on icon "dialog" at bounding box center [90, 436] width 3 height 2
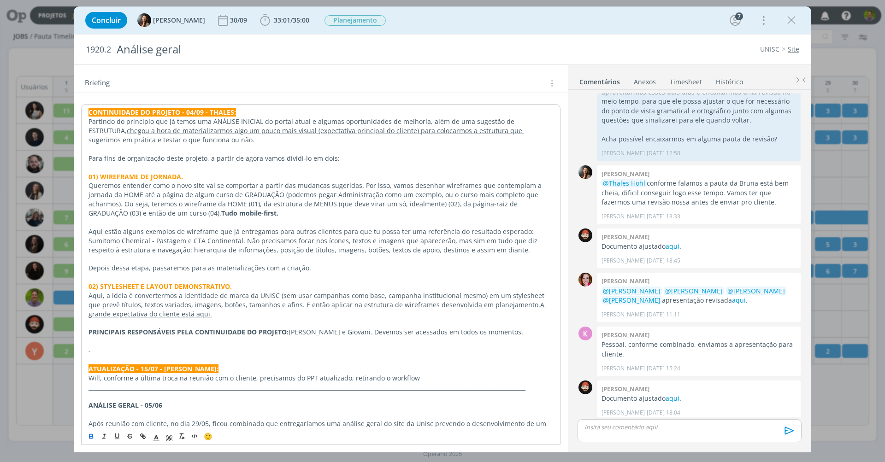
click at [230, 319] on p "dialog" at bounding box center [321, 323] width 465 height 9
click at [319, 291] on p "Aqui, a ideia é convertermos a identidade de marca da UNISC (sem usar campanhas…" at bounding box center [321, 305] width 465 height 28
click at [320, 319] on p "dialog" at bounding box center [321, 323] width 465 height 9
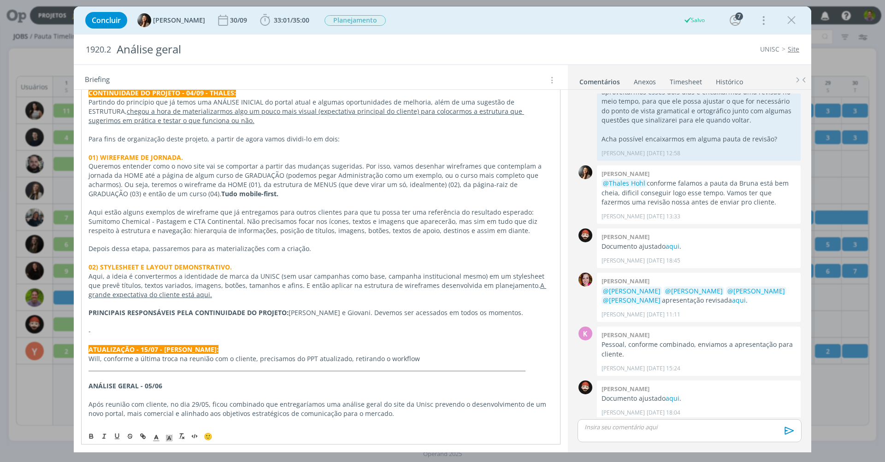
scroll to position [0, 0]
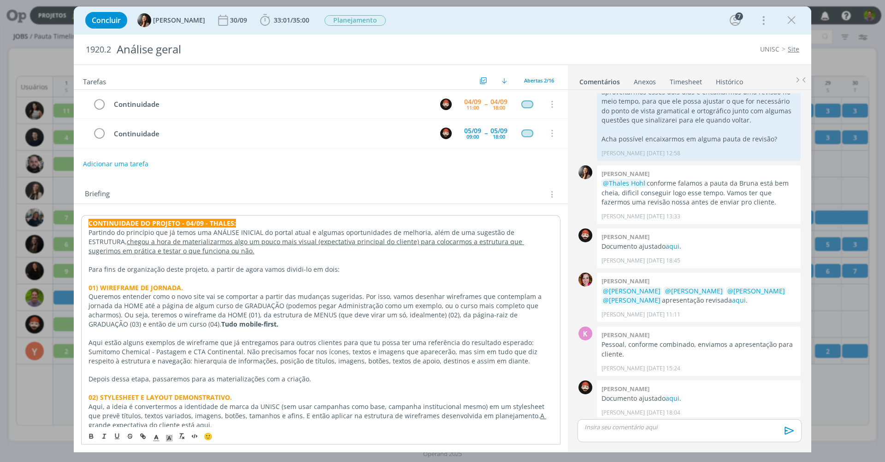
click at [302, 175] on div "Tarefas Usar Job de template Criar template a partir deste job Visualizar Templ…" at bounding box center [321, 255] width 494 height 380
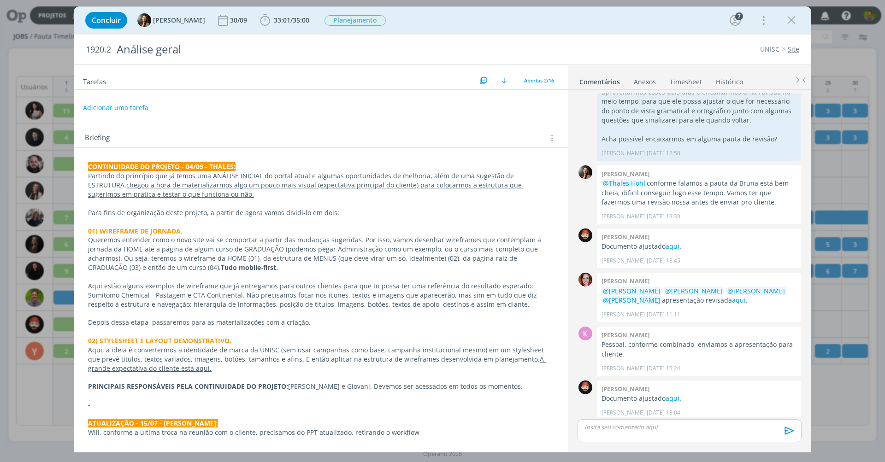
scroll to position [102, 0]
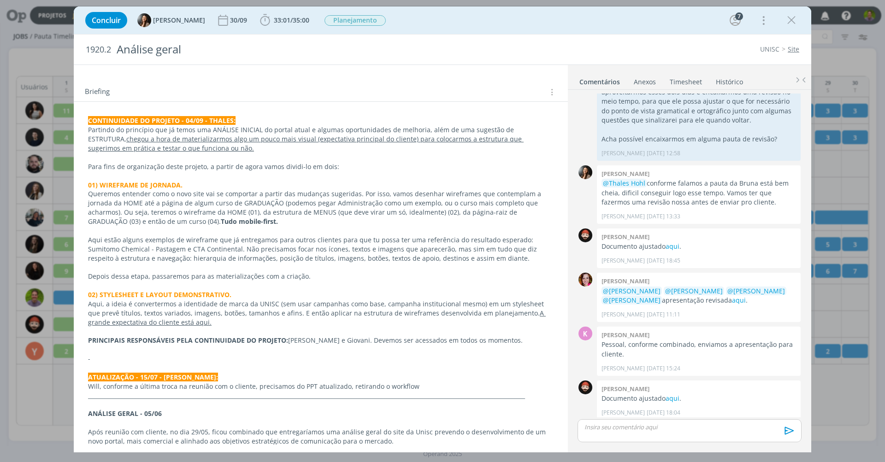
click at [215, 236] on p "Aqui estão alguns exemplos de wireframe que já entregamos para outros clientes …" at bounding box center [321, 250] width 466 height 28
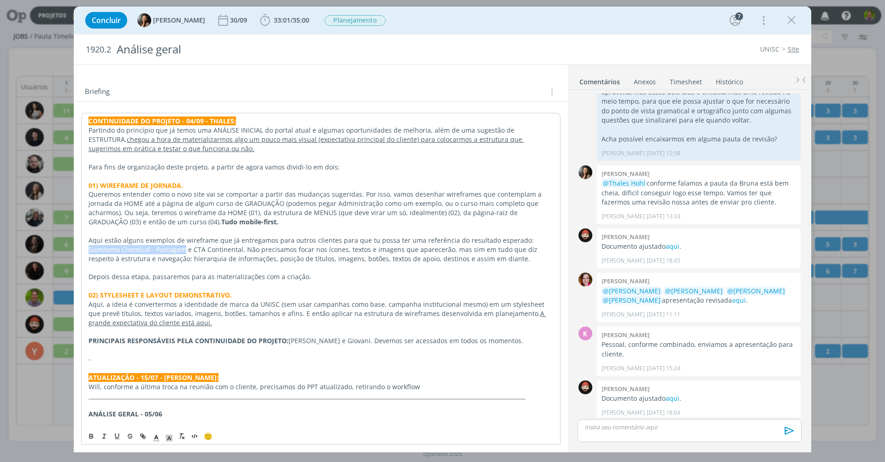
drag, startPoint x: 521, startPoint y: 234, endPoint x: 163, endPoint y: 241, distance: 358.2
click at [163, 241] on p "Aqui estão alguns exemplos de wireframe que já entregamos para outros clientes …" at bounding box center [321, 250] width 465 height 28
click at [143, 434] on icon "dialog" at bounding box center [142, 436] width 7 height 7
paste input "https://www.figma.com/design/4ENI8gbHXcpgXP3n7pRZFg/Sumitomo---Portal-Pastagem?…"
click at [361, 261] on link "dialog" at bounding box center [361, 261] width 26 height 9
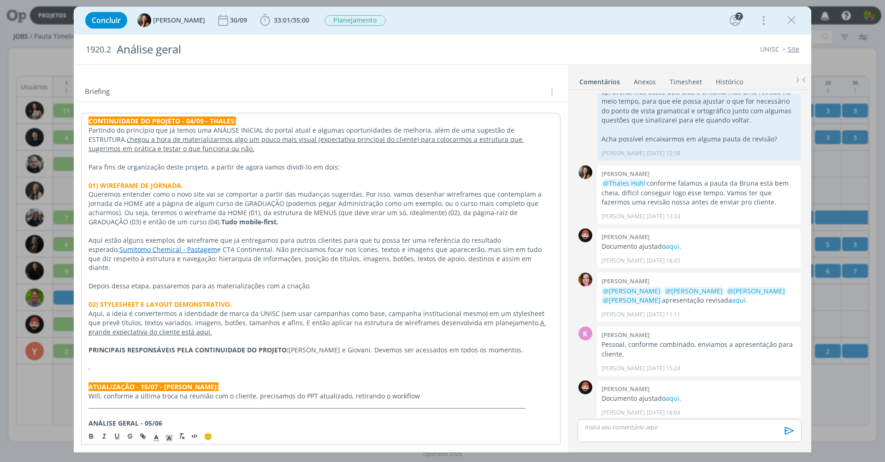
click at [173, 242] on p "Aqui estão alguns exemplos de wireframe que já entregamos para outros clientes …" at bounding box center [321, 254] width 465 height 37
click at [166, 241] on p "Aqui estão alguns exemplos de wireframe que já entregamos para outros clientes …" at bounding box center [321, 254] width 465 height 37
click at [520, 236] on p "Aqui estão alguns exemplos de wireframe que já entregamos para outros clientes …" at bounding box center [321, 254] width 465 height 37
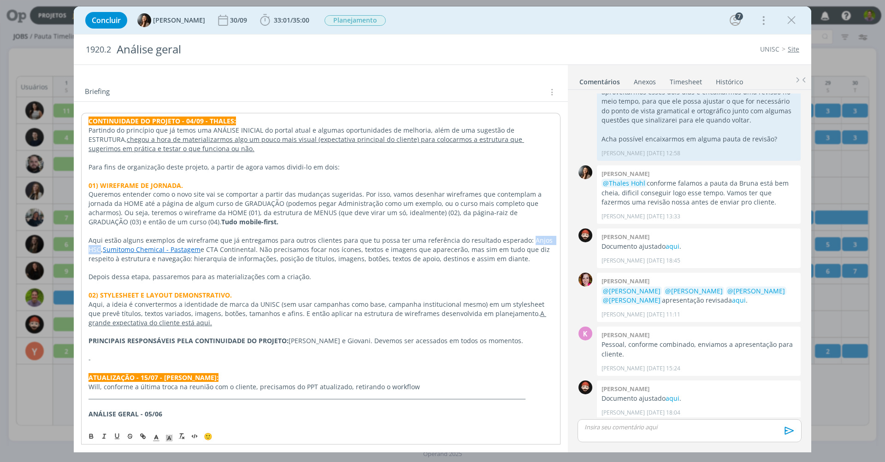
drag, startPoint x: 521, startPoint y: 235, endPoint x: 101, endPoint y: 241, distance: 419.5
click at [101, 241] on p "Aqui estão alguns exemplos de wireframe que já entregamos para outros clientes …" at bounding box center [321, 250] width 465 height 28
click at [141, 436] on icon "dialog" at bounding box center [142, 435] width 3 height 3
paste input "https://www.figma.com/design/DOniI524pxfgM2IPDD0LFx/Portal---Captação-de-Recurs…"
click at [361, 257] on link "dialog" at bounding box center [362, 261] width 26 height 9
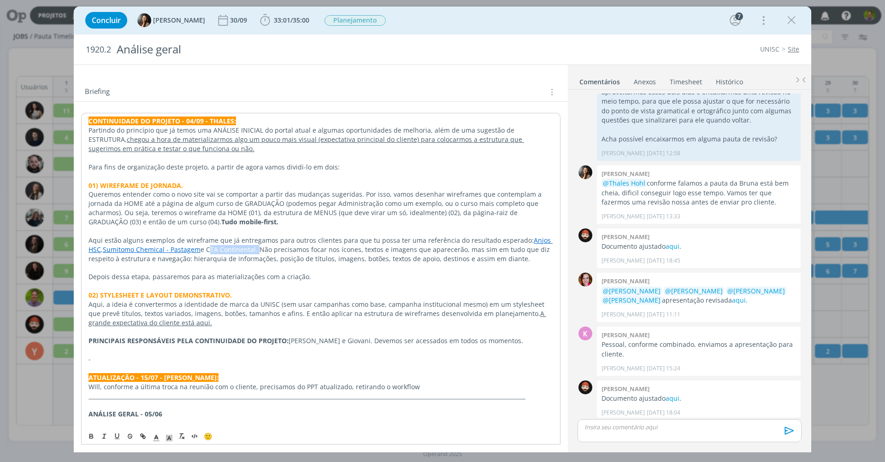
drag, startPoint x: 207, startPoint y: 242, endPoint x: 257, endPoint y: 241, distance: 49.3
click at [257, 241] on p "Aqui estão alguns exemplos de wireframe que já entregamos para outros clientes …" at bounding box center [321, 250] width 465 height 28
click at [141, 437] on icon "dialog" at bounding box center [142, 435] width 3 height 3
paste input "https://miro.com/app/board/uXjVMTxGYKQ=/?share_link_id=213724619994"
type input "https://miro.com/app/board/uXjVMTxGYKQ=/?share_link_id=213724619994"
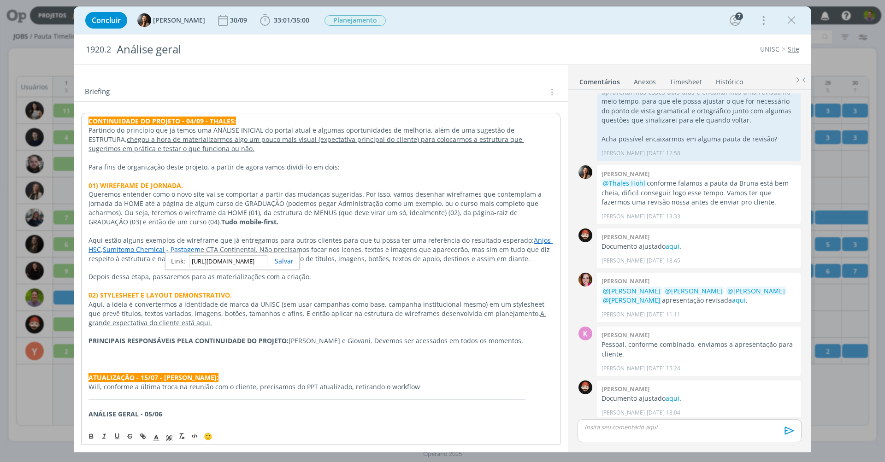
click at [279, 265] on div "https://miro.com/app/board/uXjVMTxGYKQ=/?share_link_id=213724619994" at bounding box center [232, 262] width 135 height 18
click at [283, 262] on link "dialog" at bounding box center [280, 261] width 26 height 9
click at [328, 249] on p "Aqui estão alguns exemplos de wireframe que já entregamos para outros clientes …" at bounding box center [321, 250] width 465 height 28
click at [518, 253] on p "Aqui estão alguns exemplos de wireframe que já entregamos para outros clientes …" at bounding box center [321, 250] width 465 height 28
click at [390, 282] on p "dialog" at bounding box center [321, 286] width 465 height 9
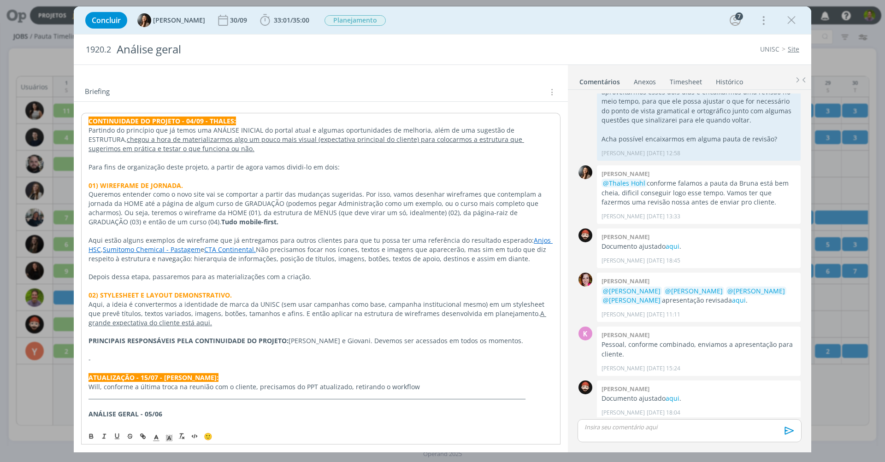
click at [367, 263] on p "dialog" at bounding box center [321, 267] width 465 height 9
click at [345, 86] on div "Briefing Briefings Predefinidos Versões do Briefing Ver Briefing do Projeto" at bounding box center [322, 92] width 474 height 12
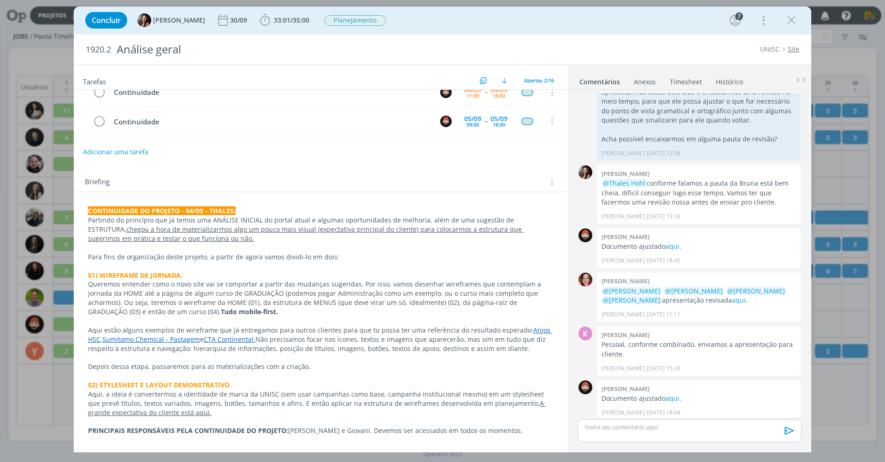
scroll to position [0, 0]
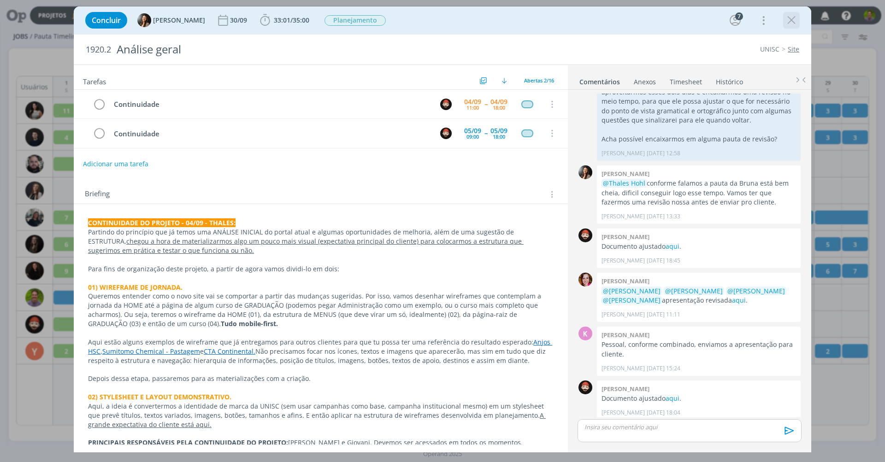
click at [793, 18] on icon "dialog" at bounding box center [792, 20] width 14 height 14
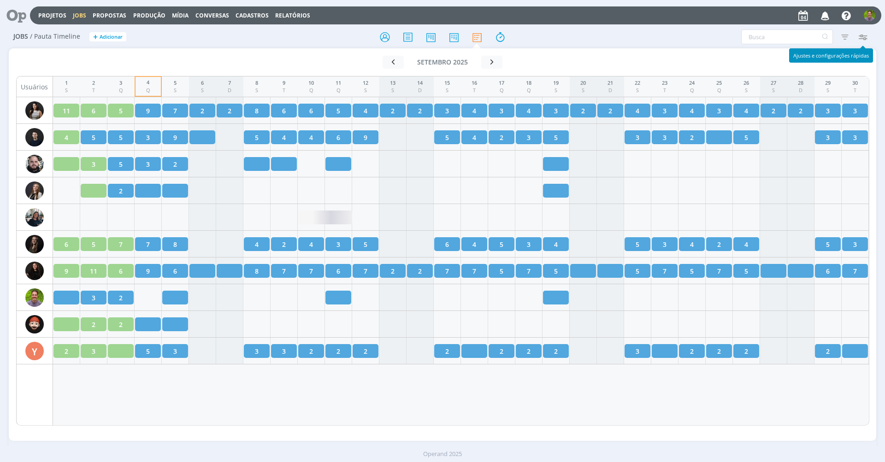
click at [863, 36] on icon "button" at bounding box center [862, 37] width 17 height 17
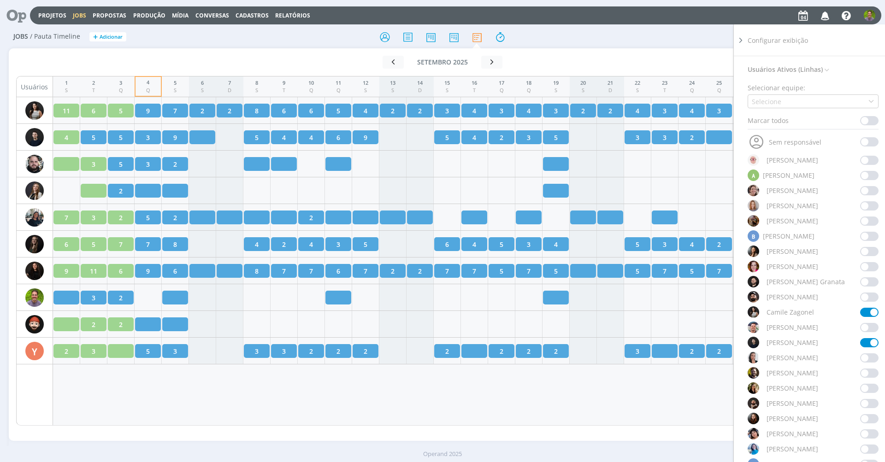
click at [862, 121] on span at bounding box center [869, 120] width 18 height 9
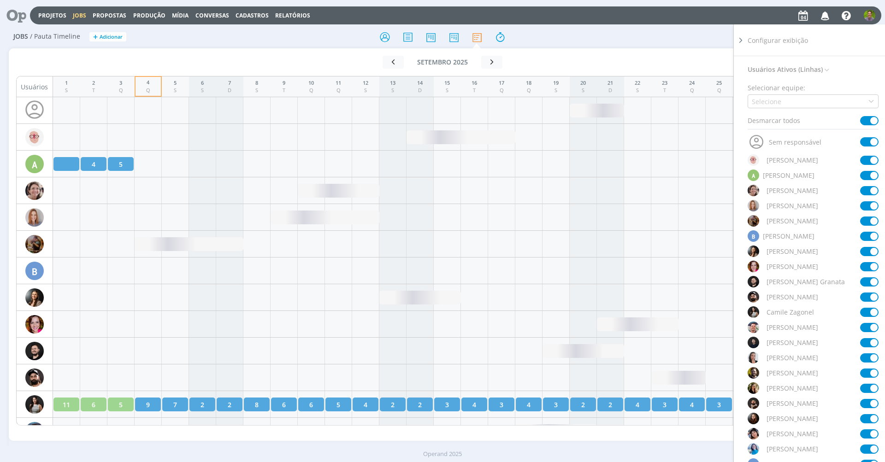
click at [864, 119] on span at bounding box center [869, 120] width 18 height 9
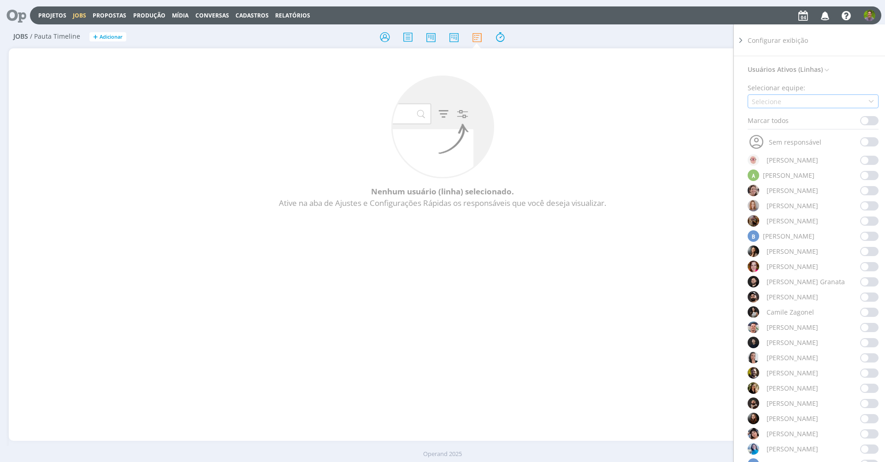
click at [803, 99] on div "Selecione" at bounding box center [813, 101] width 131 height 14
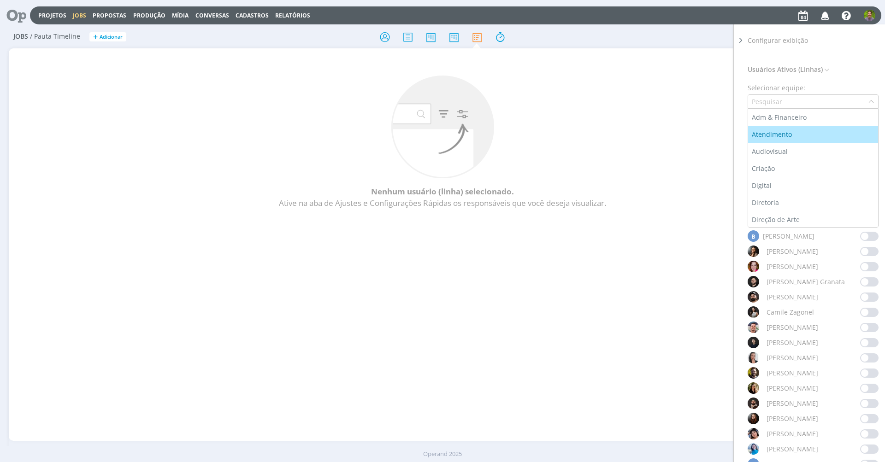
click at [776, 144] on li "Audiovisual" at bounding box center [813, 151] width 130 height 17
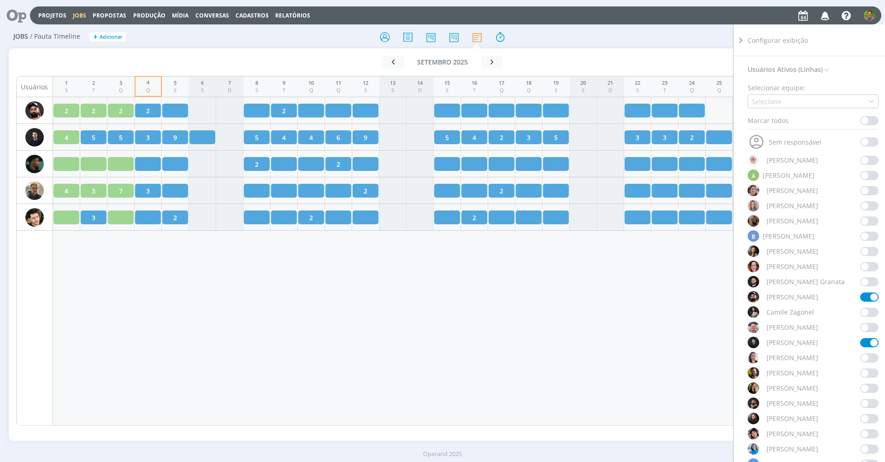
click at [601, 40] on div "Filtrar Filtrar [GEOGRAPHIC_DATA] Tipo Jobs e Tarefas Situação dos jobs Abertos…" at bounding box center [732, 37] width 280 height 15
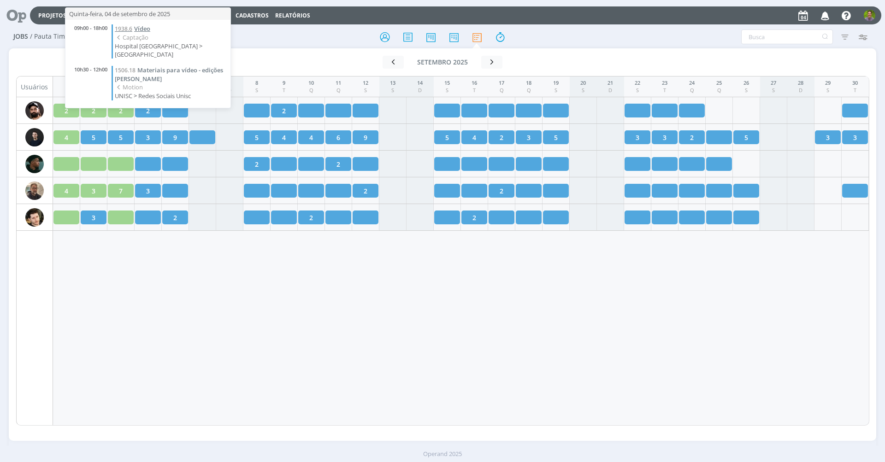
click at [142, 29] on span "Vídeo" at bounding box center [142, 28] width 16 height 8
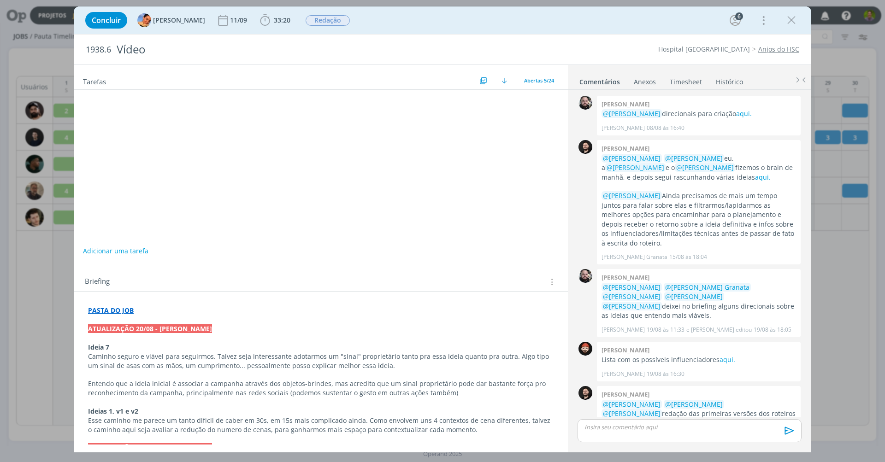
scroll to position [296, 0]
